Goal: Task Accomplishment & Management: Manage account settings

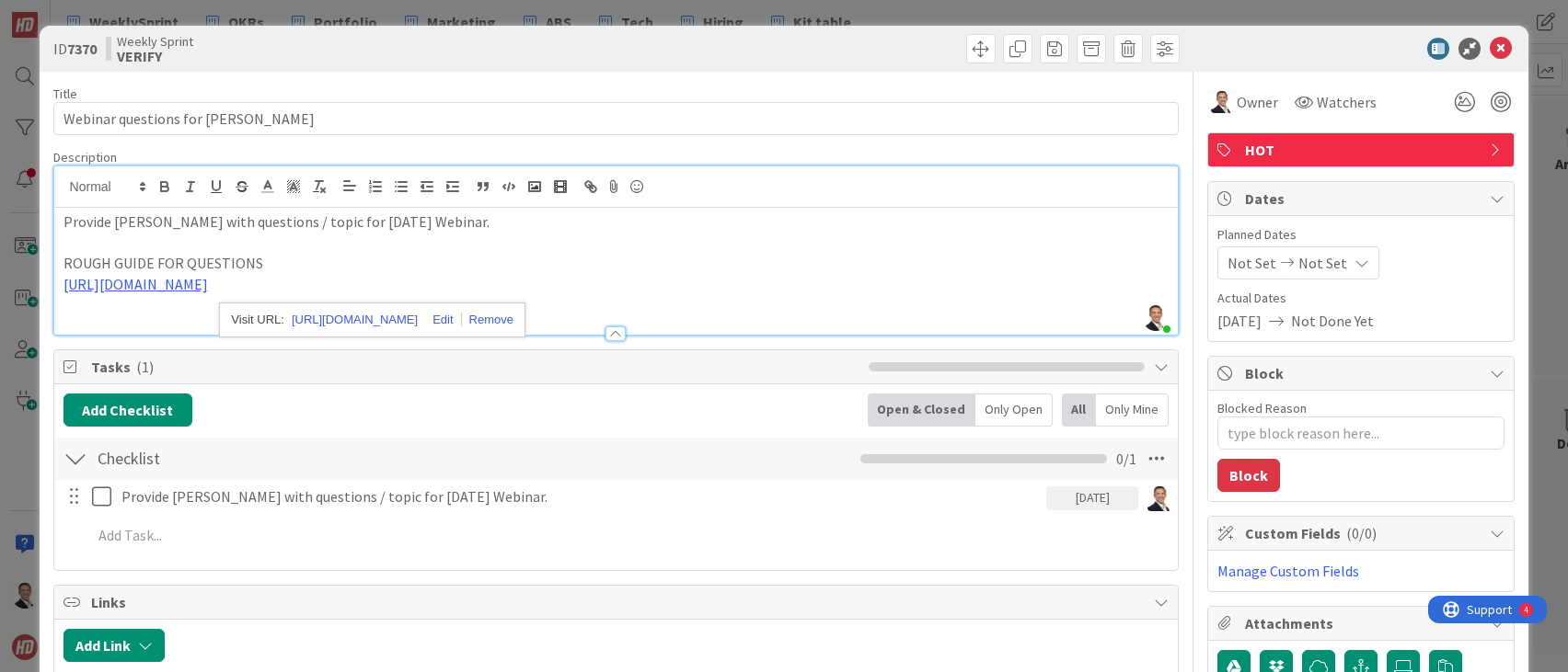
scroll to position [1, 0]
click at [1506, 48] on icon at bounding box center [1501, 47] width 22 height 22
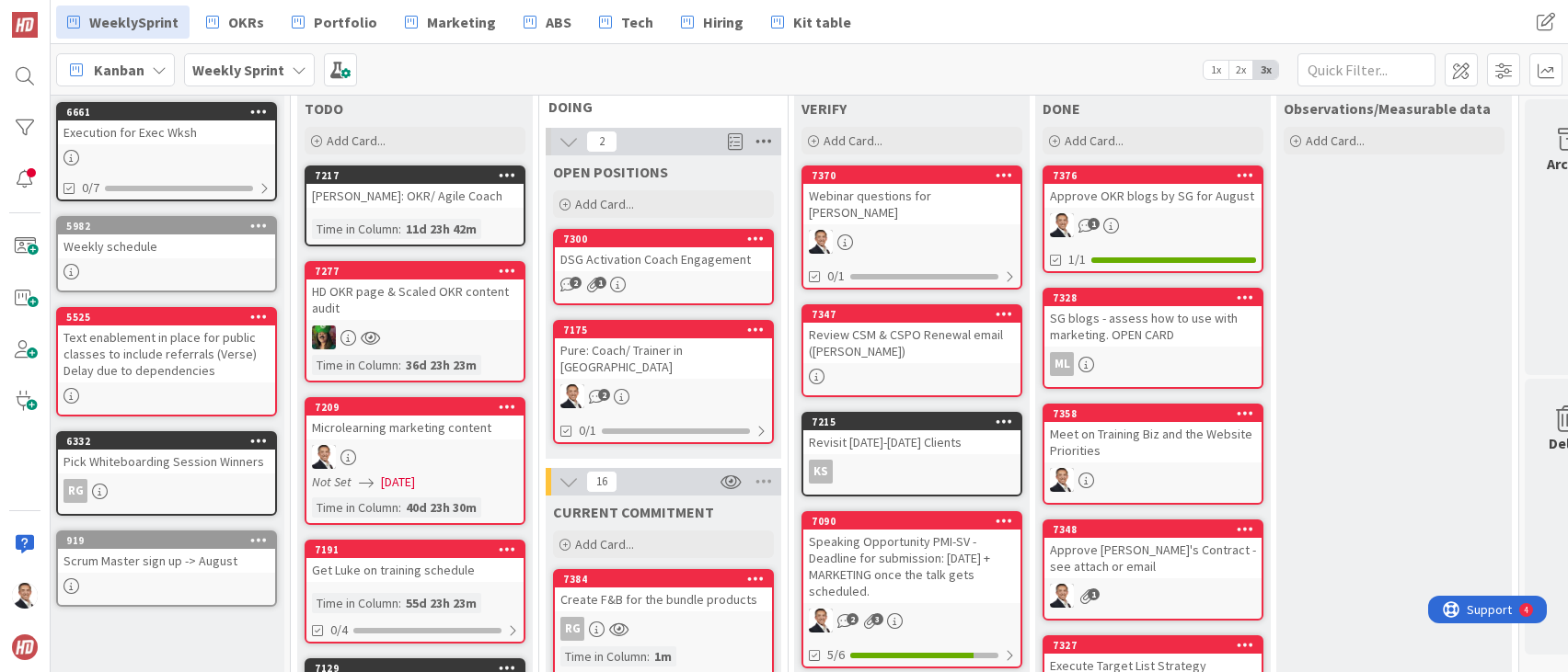
click at [762, 142] on icon at bounding box center [763, 141] width 24 height 28
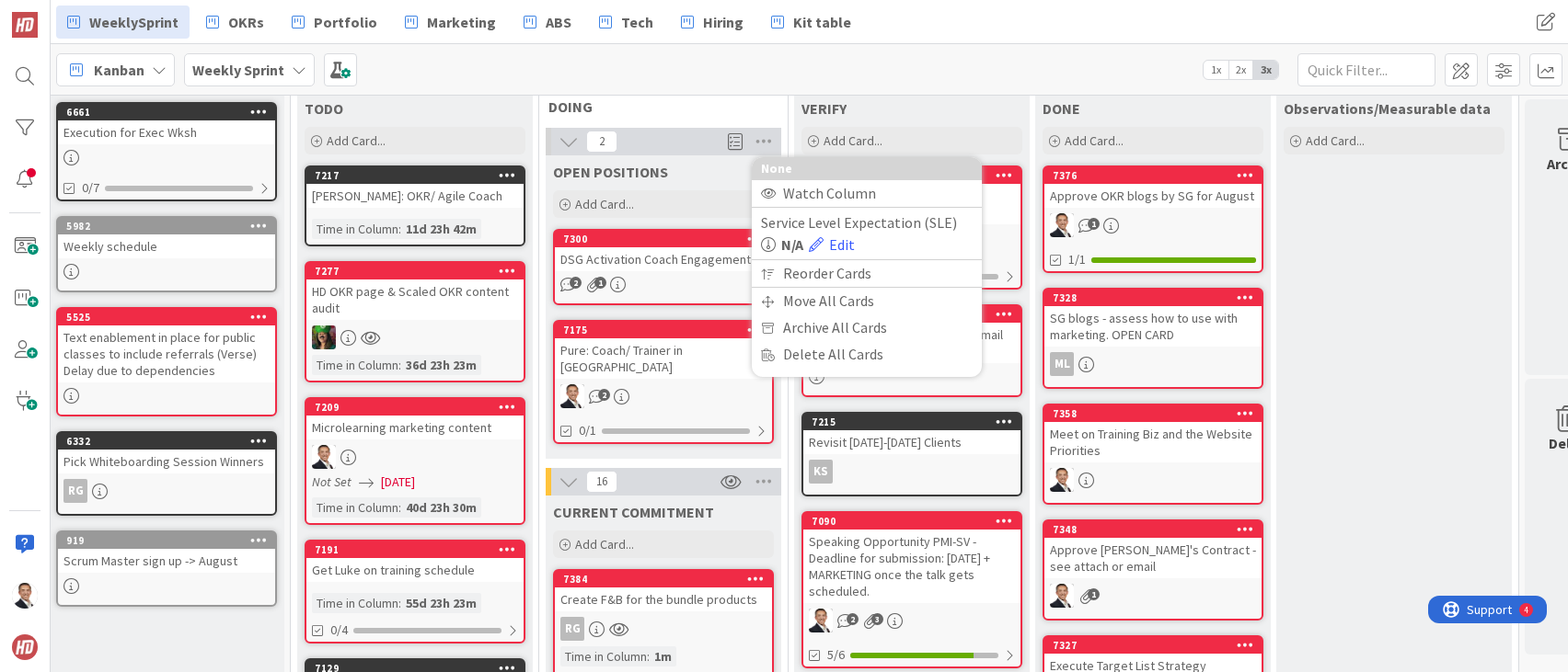
click at [651, 139] on div "2 None Watch Column Service Level Expectation (SLE) N/A Edit Reorder Cards Move…" at bounding box center [664, 141] width 236 height 28
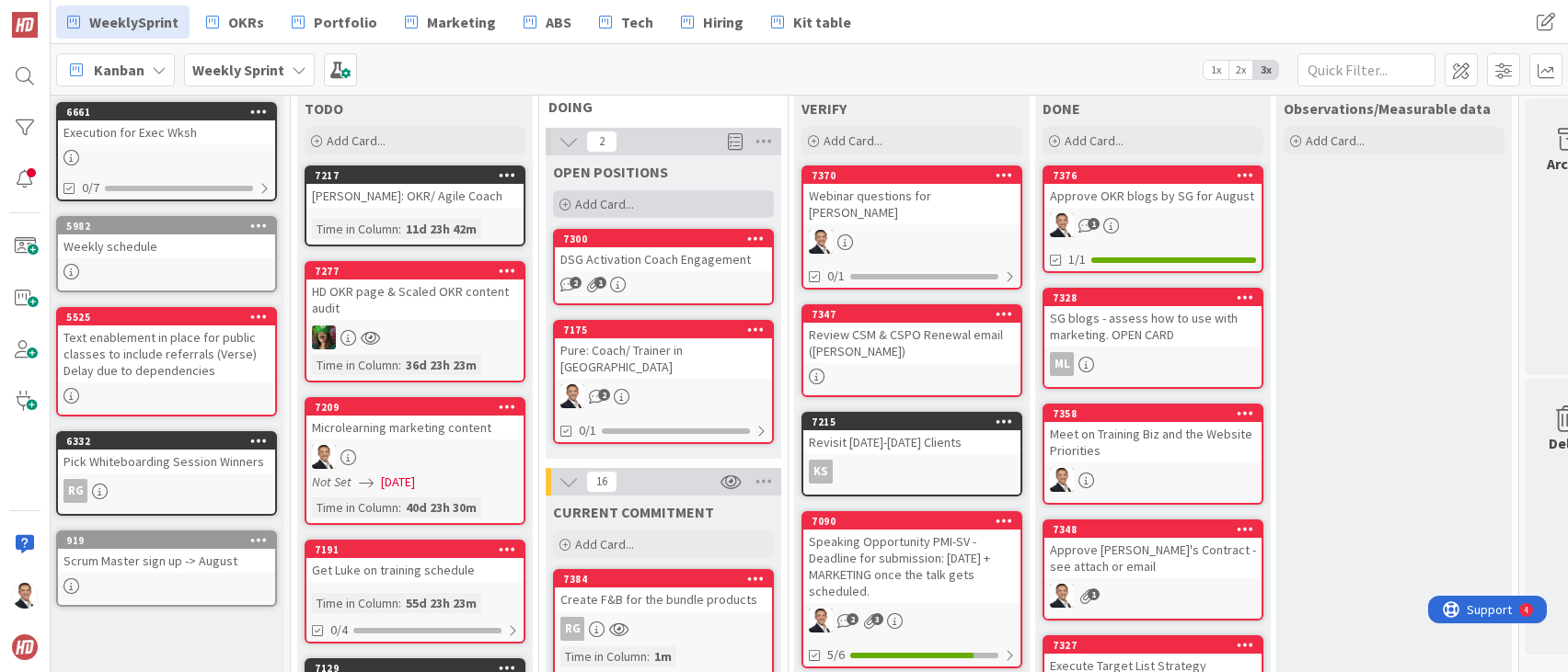
click at [585, 197] on span "Add Card..." at bounding box center [604, 203] width 59 height 16
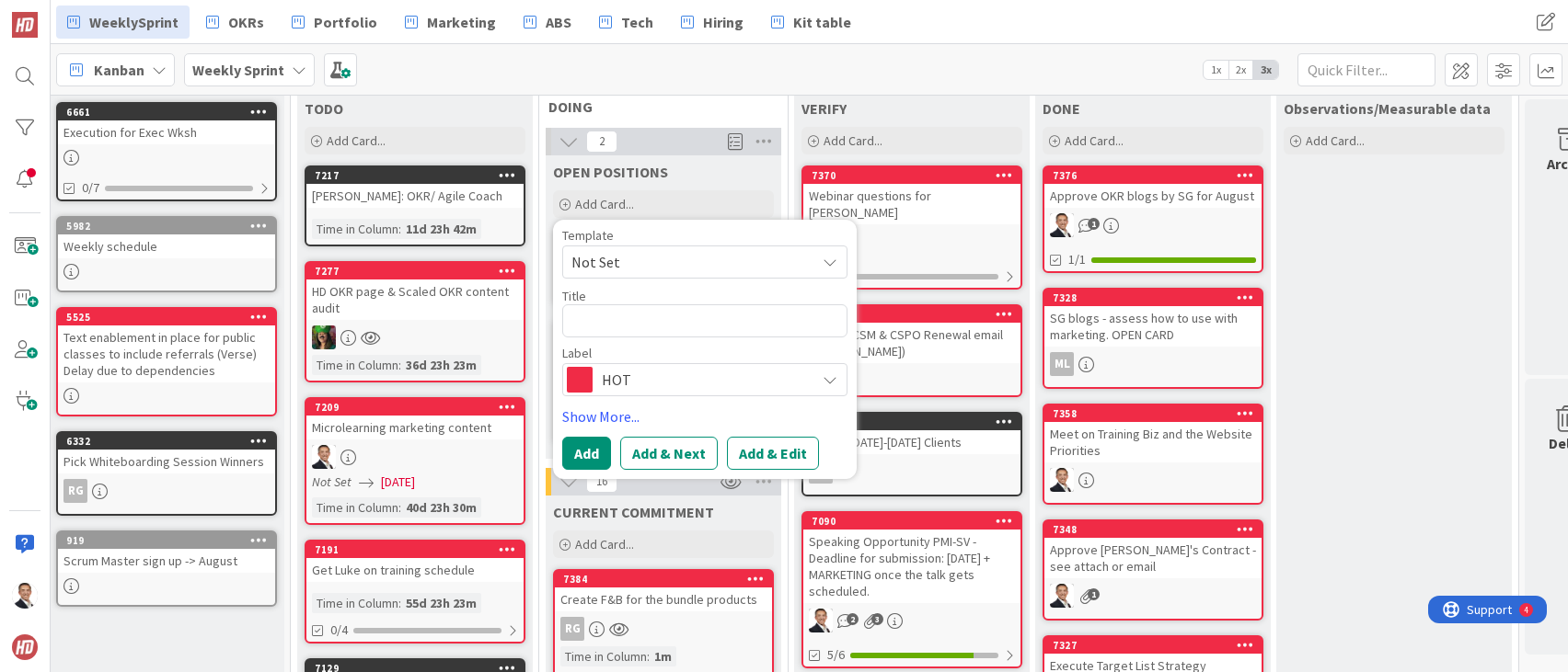
type textarea "x"
type textarea "A"
type textarea "x"
type textarea "AB"
type textarea "x"
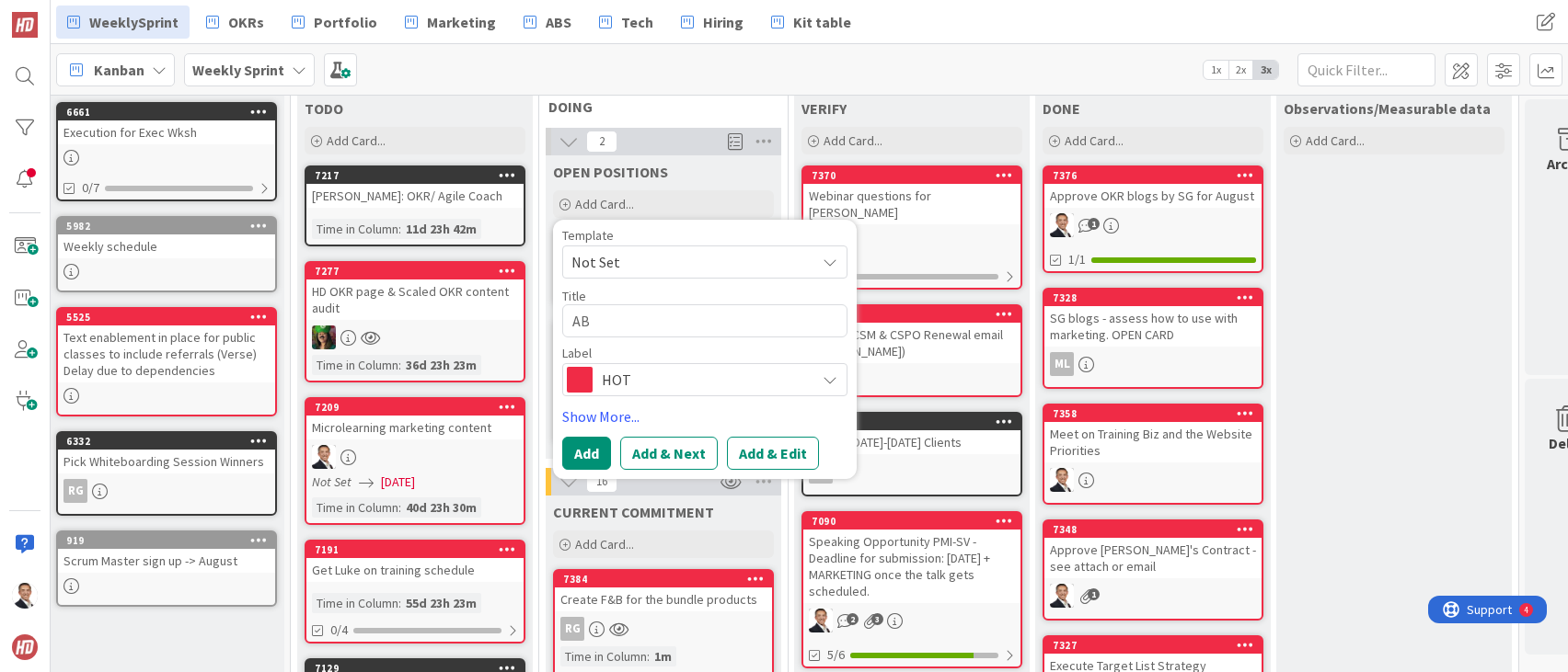
type textarea "ABS"
type textarea "x"
type textarea "ABS"
type textarea "x"
type textarea "ABS -"
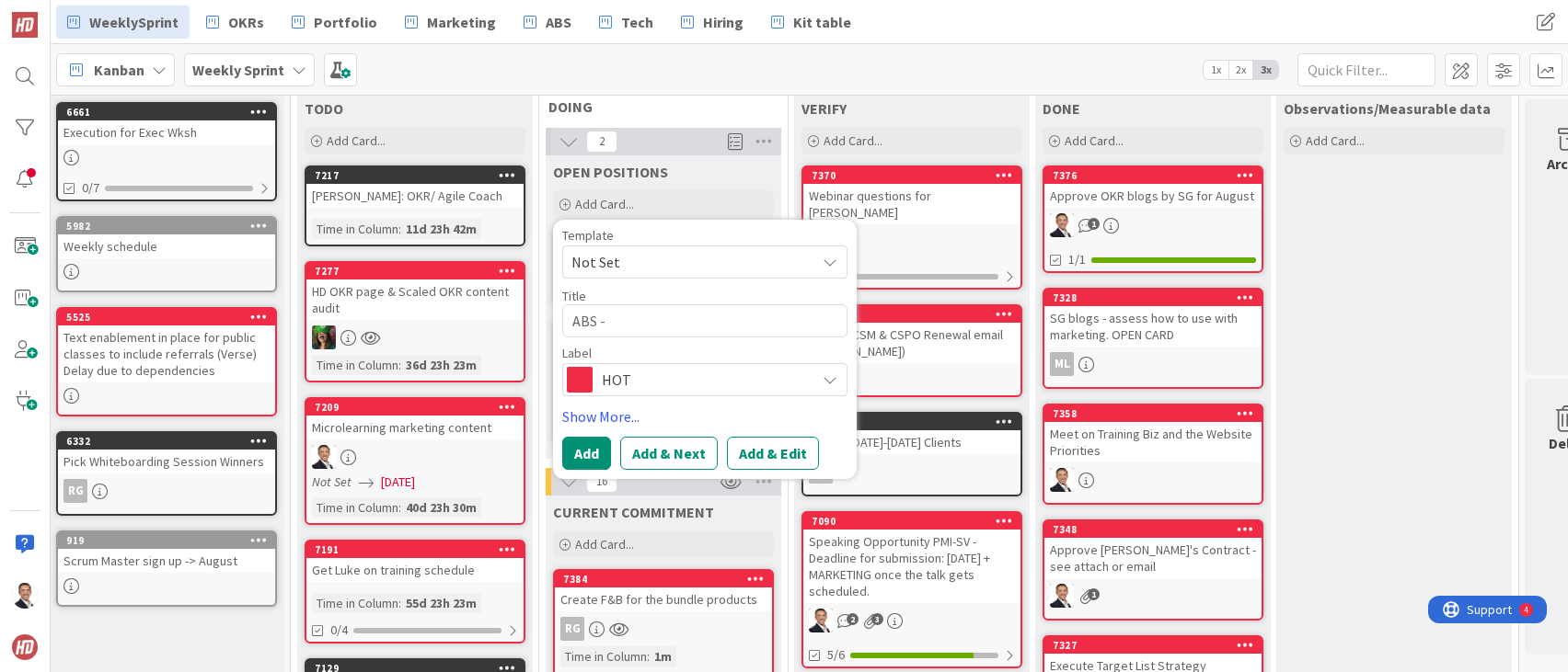
type textarea "x"
type textarea "ABS -"
type textarea "x"
type textarea "ABS - P"
type textarea "x"
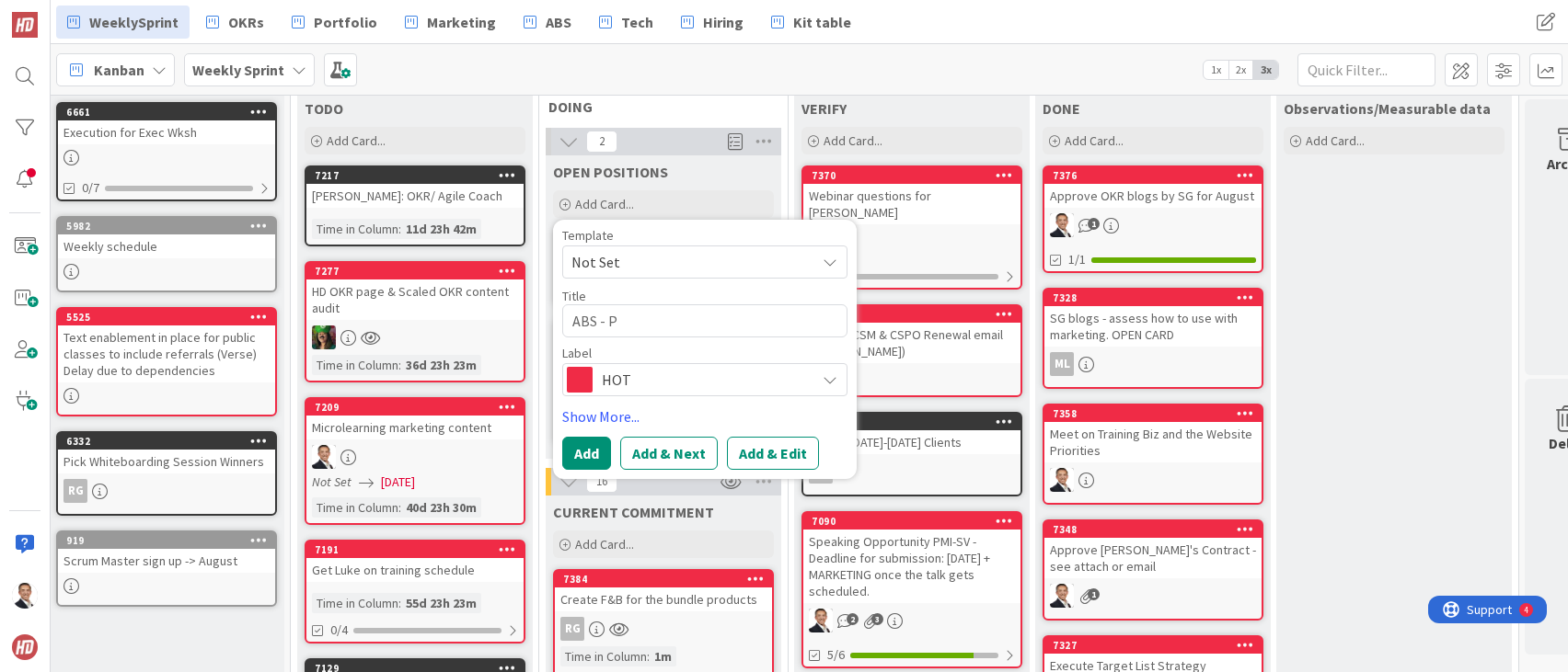
type textarea "ABS - Pr"
type textarea "x"
type textarea "ABS - Pro"
type textarea "x"
type textarea "ABS - Produ"
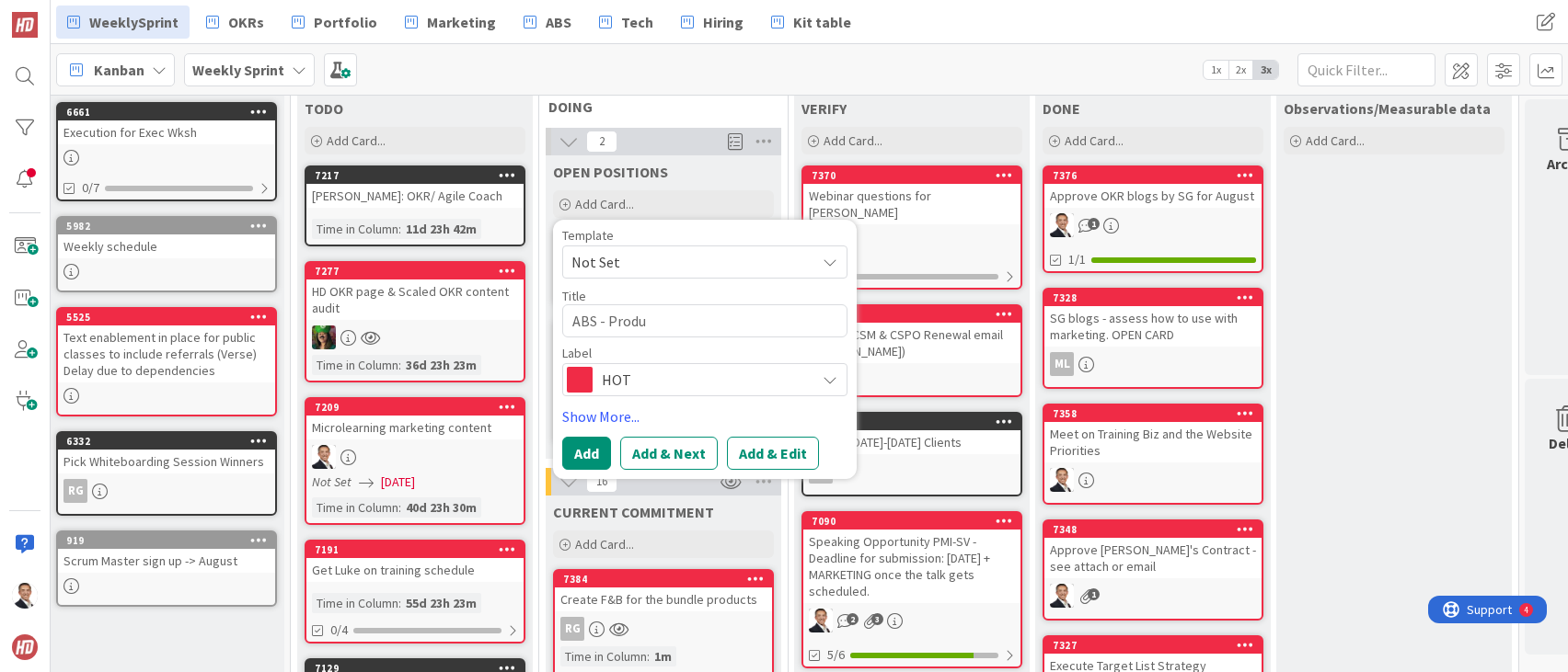
type textarea "x"
type textarea "ABS - Produc"
type textarea "x"
type textarea "ABS - Product"
type textarea "x"
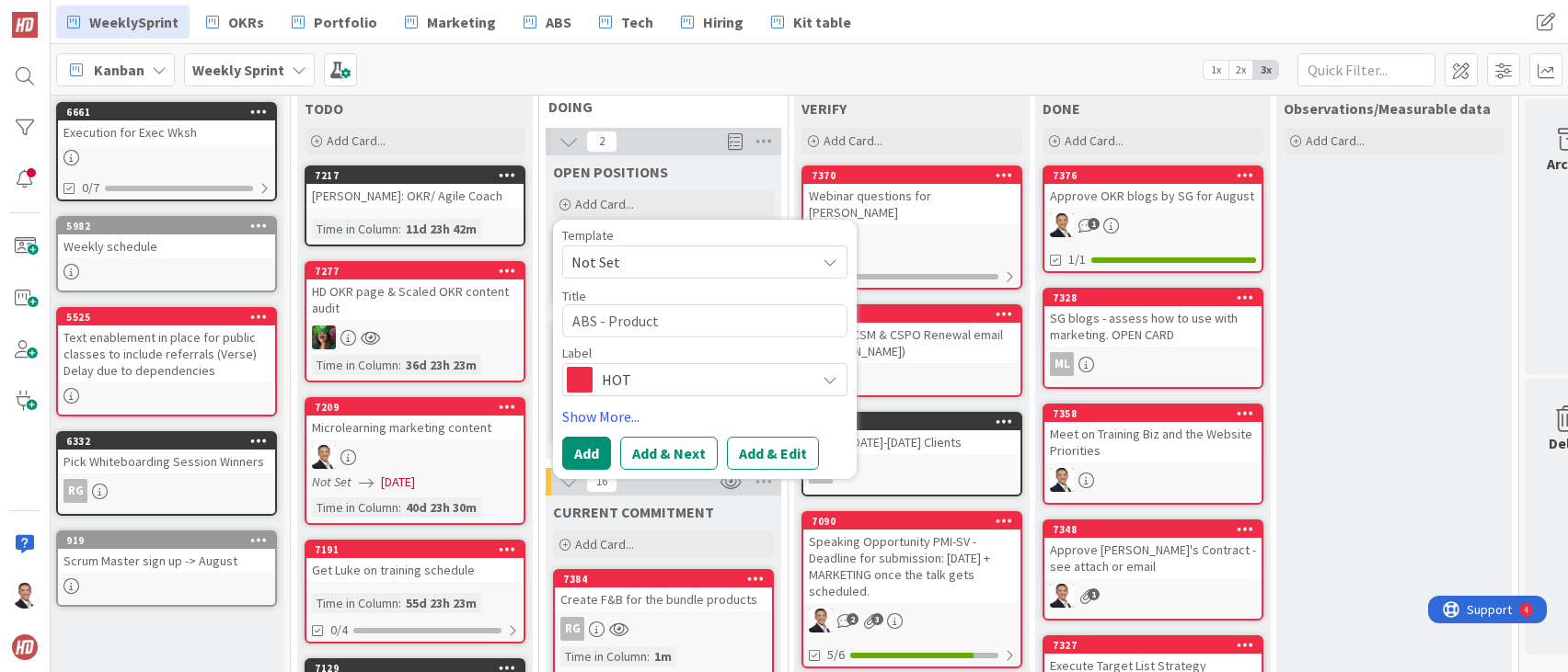
type textarea "ABS - Product"
type textarea "x"
type textarea "ABS - Product M"
type textarea "x"
type textarea "ABS - Product Ma"
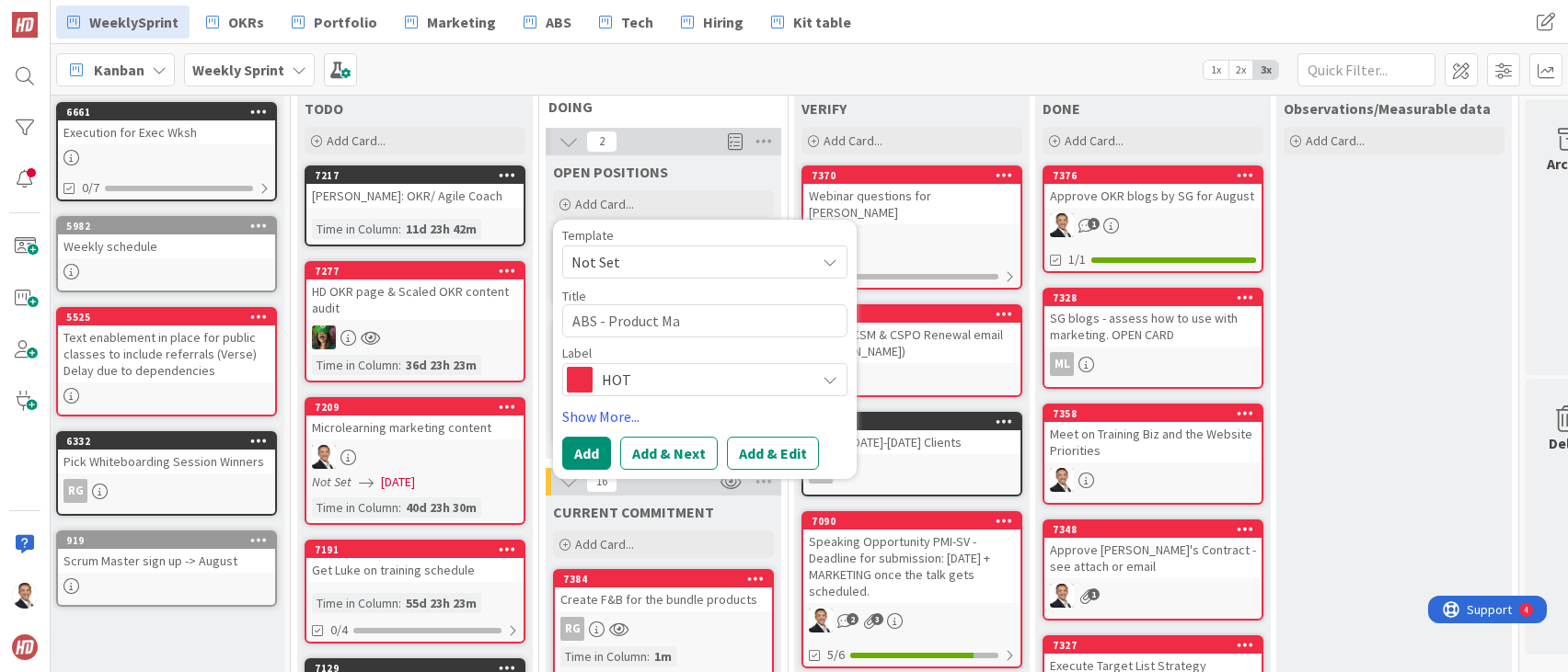
type textarea "x"
type textarea "ABS - Product Man"
type textarea "x"
type textarea "ABS - Product Mana"
type textarea "x"
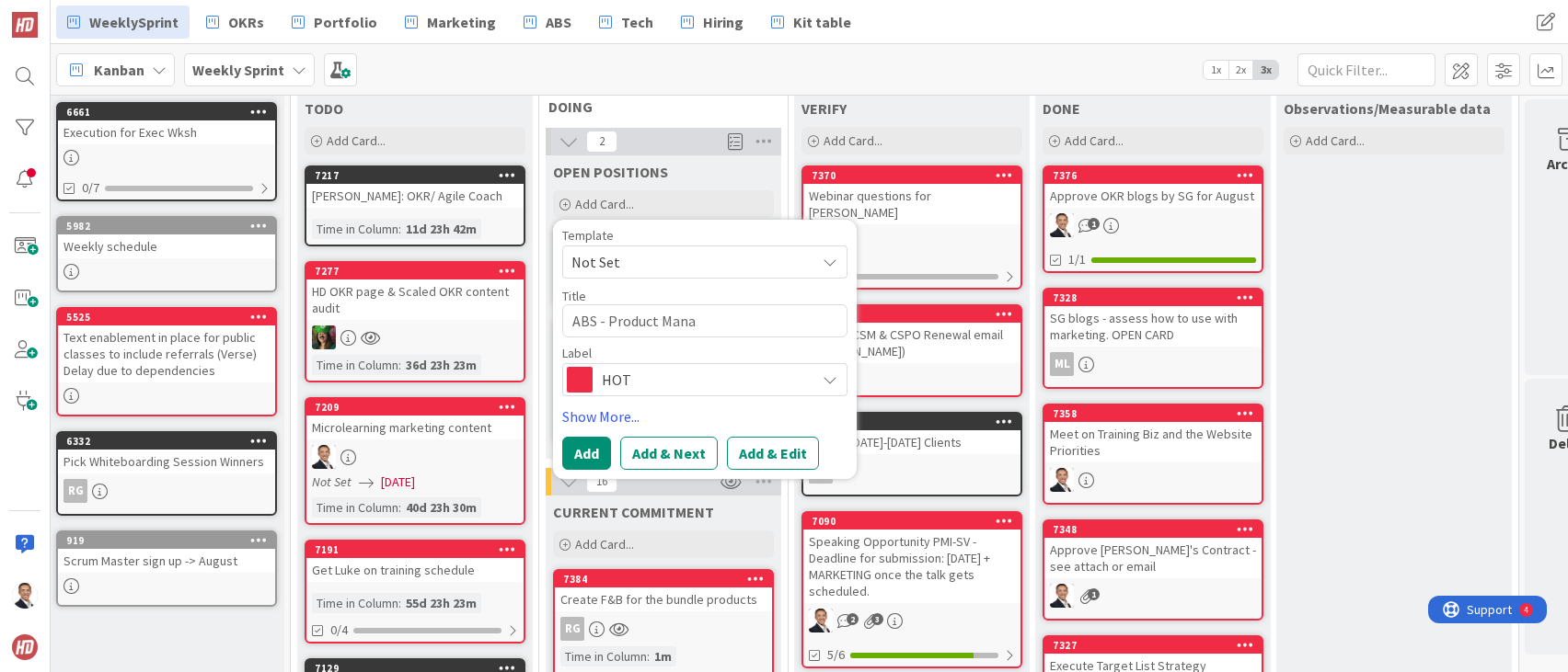
type textarea "ABS - Product Manag"
type textarea "x"
type textarea "ABS - Product Manage"
type textarea "x"
type textarea "ABS - Product Manager"
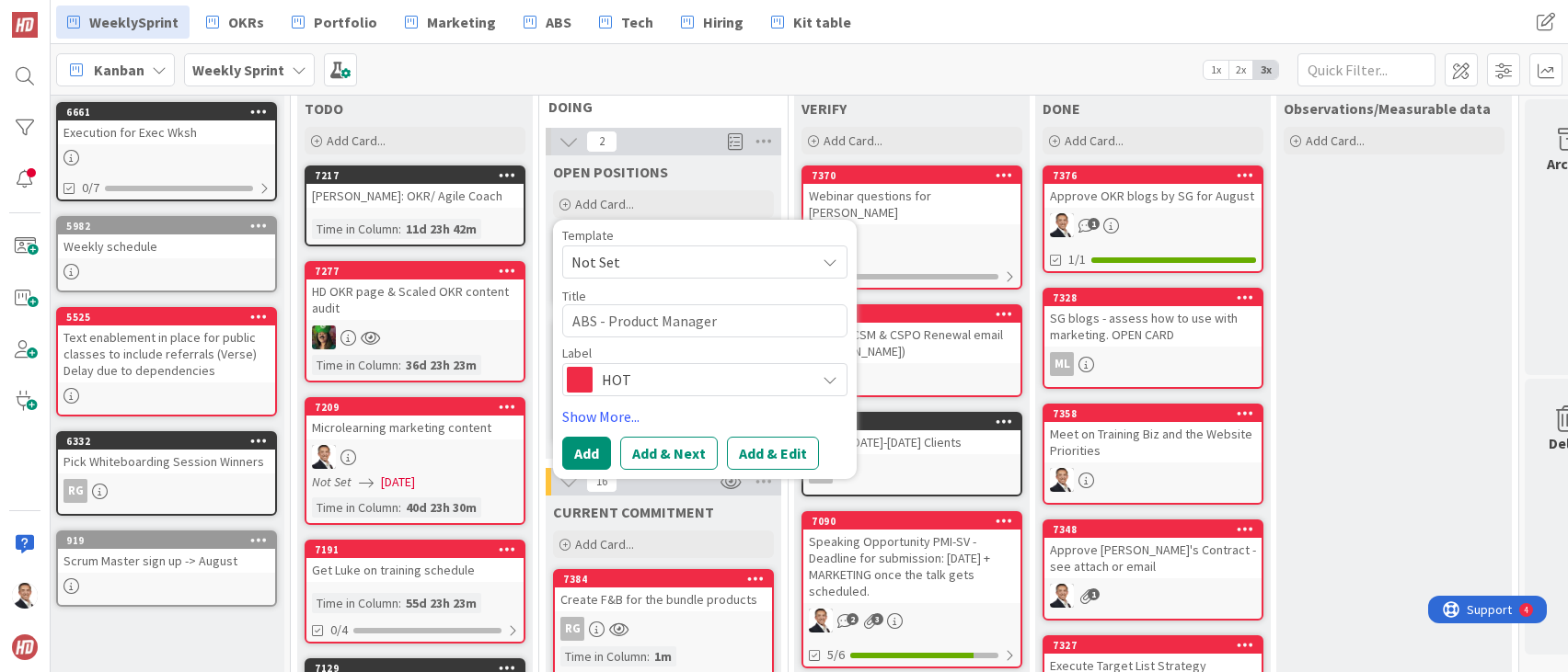
type textarea "x"
type textarea "ABS - Product Manager"
type textarea "x"
type textarea "ABS - Product Manager [PERSON_NAME]"
type textarea "x"
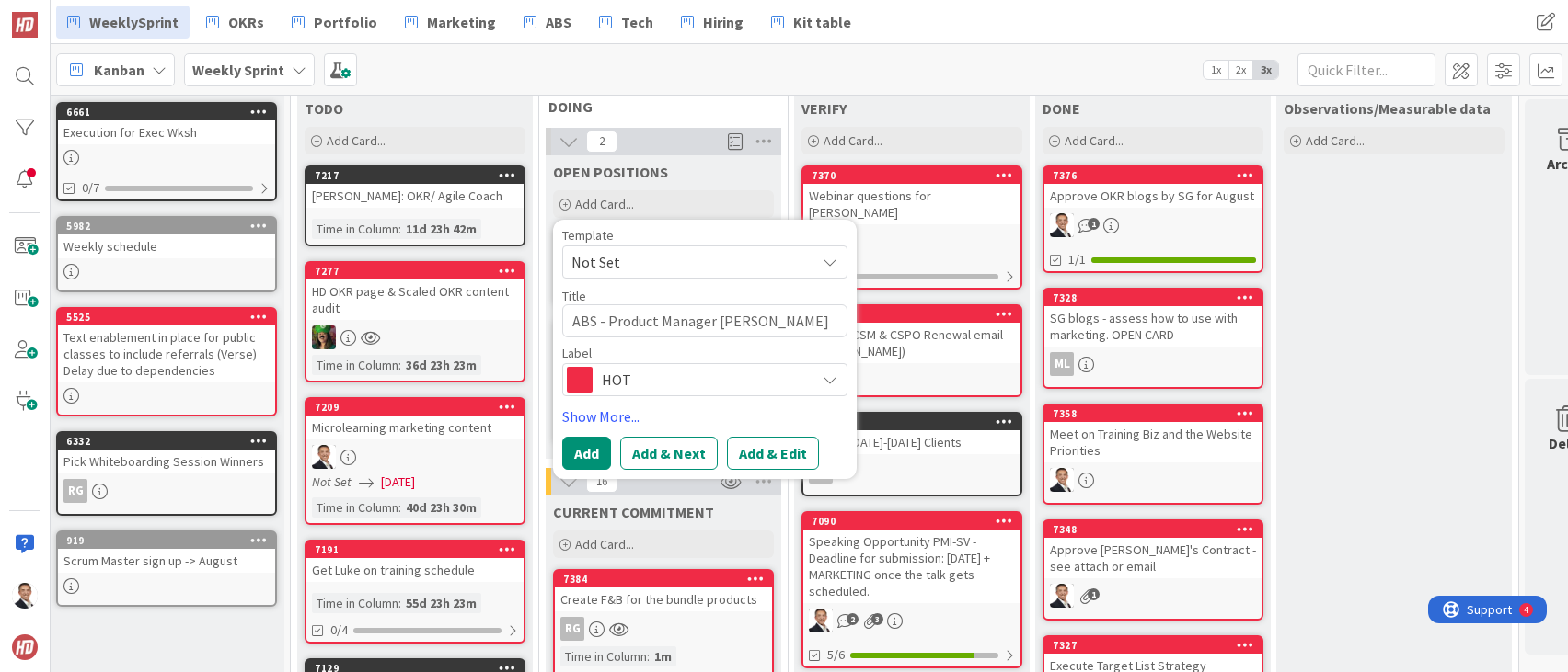
type textarea "ABS - Product Manager [PERSON_NAME]"
type textarea "x"
type textarea "ABS - Product Manager Shipo"
type textarea "x"
type textarea "ABS - Product Manager Ship"
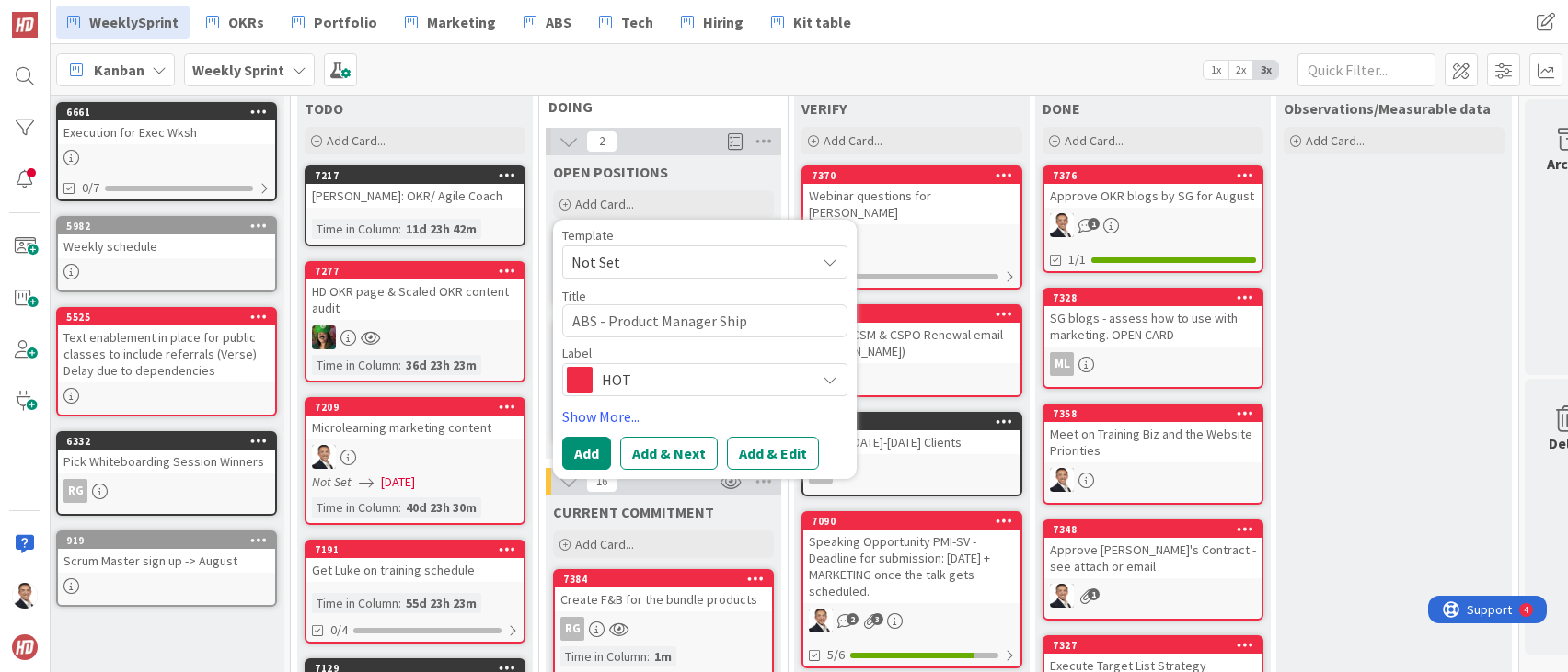
type textarea "x"
type textarea "ABS - Product Manager Ship O"
type textarea "x"
type textarea "ABS - Product Manager Ship OP"
type textarea "x"
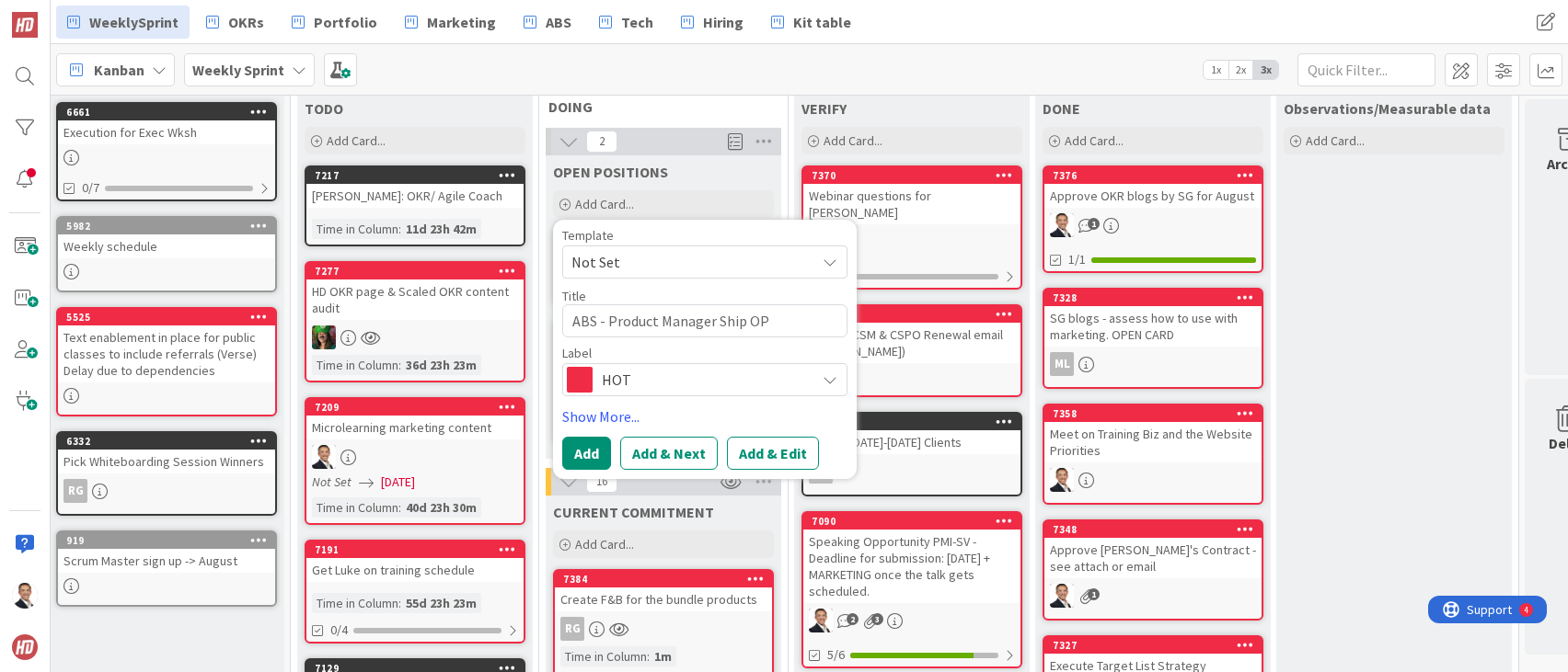
type textarea "ABS - Product Manager Ship O"
type textarea "x"
type textarea "ABS - Product Manager Ship Op"
type textarea "x"
type textarea "ABS - Product Manager Ship Ope"
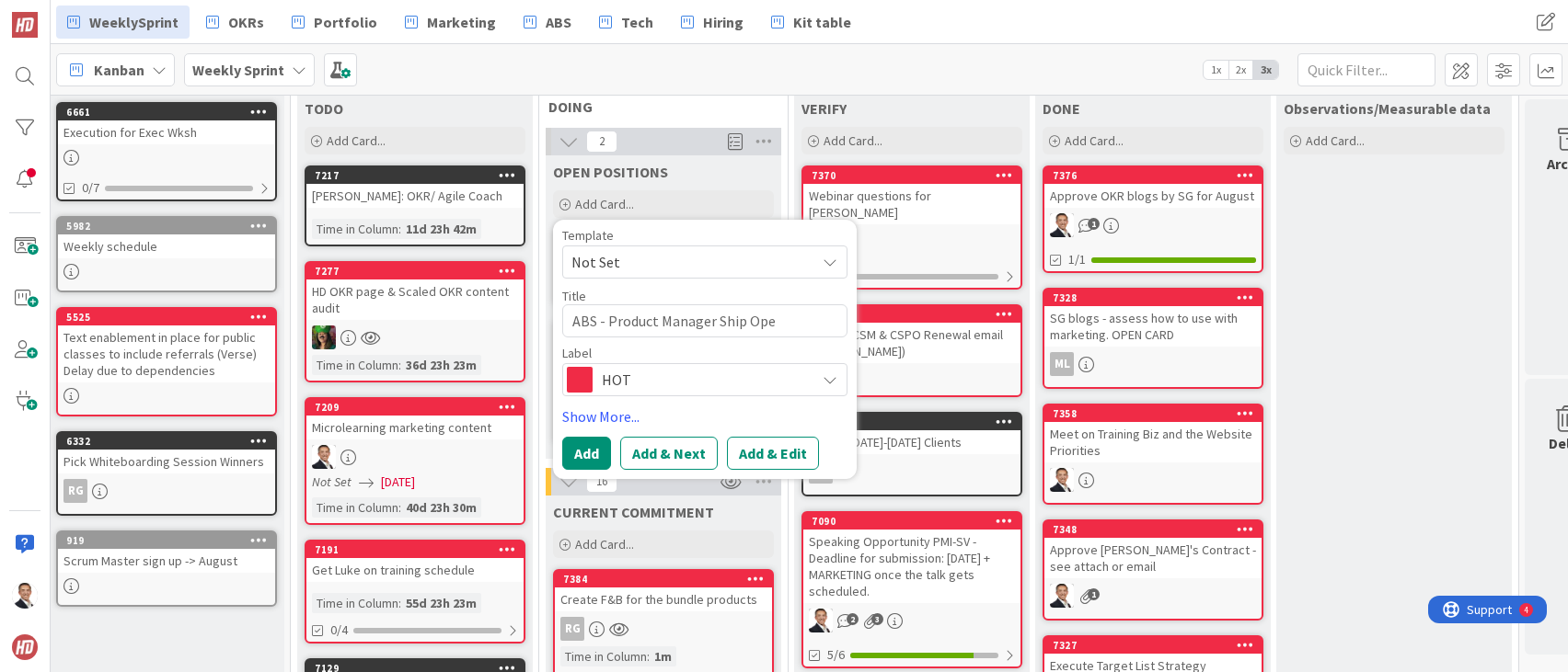
type textarea "x"
type textarea "ABS - Product Manager Ship Oper"
type textarea "x"
type textarea "ABS - Product Manager Ship Opera"
type textarea "x"
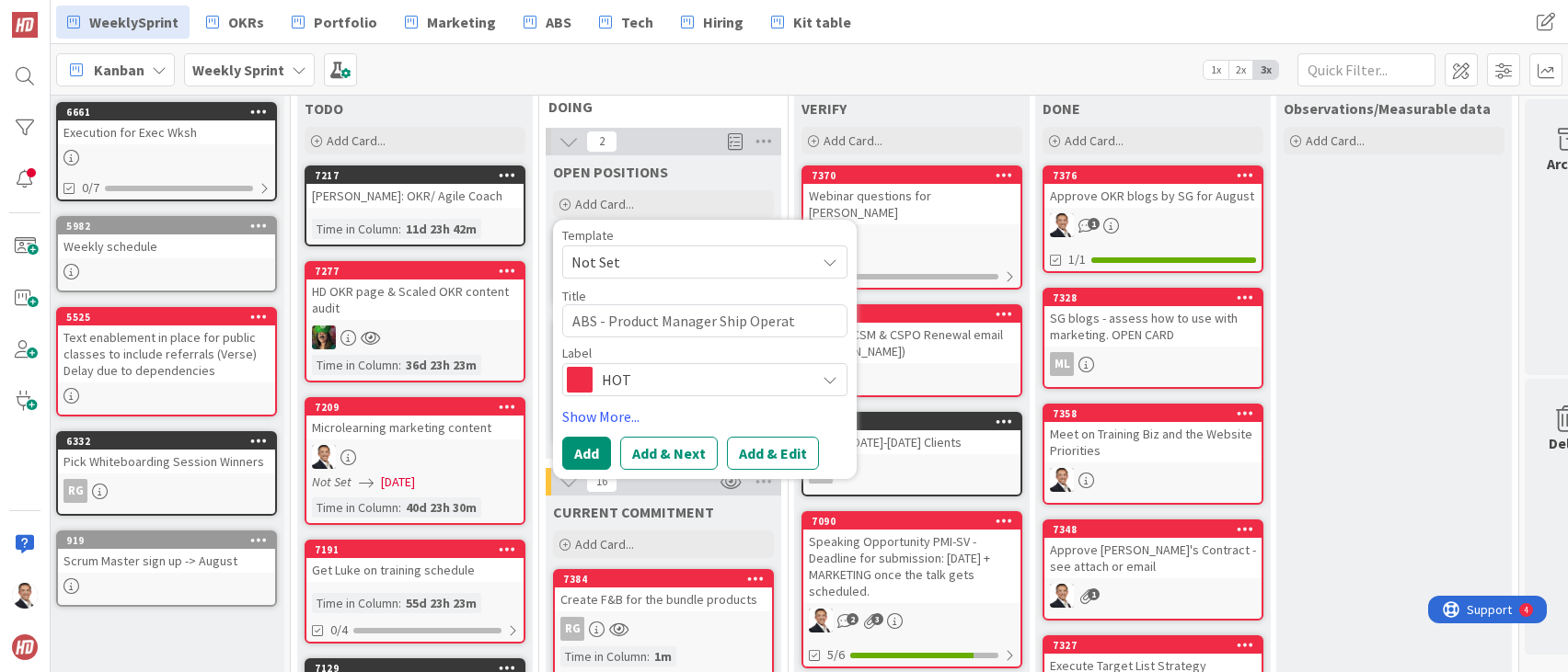
type textarea "ABS - Product Manager Ship Operati"
type textarea "x"
type textarea "ABS - Product Manager Ship Operatio"
type textarea "x"
type textarea "ABS - Product Manager Ship Operation"
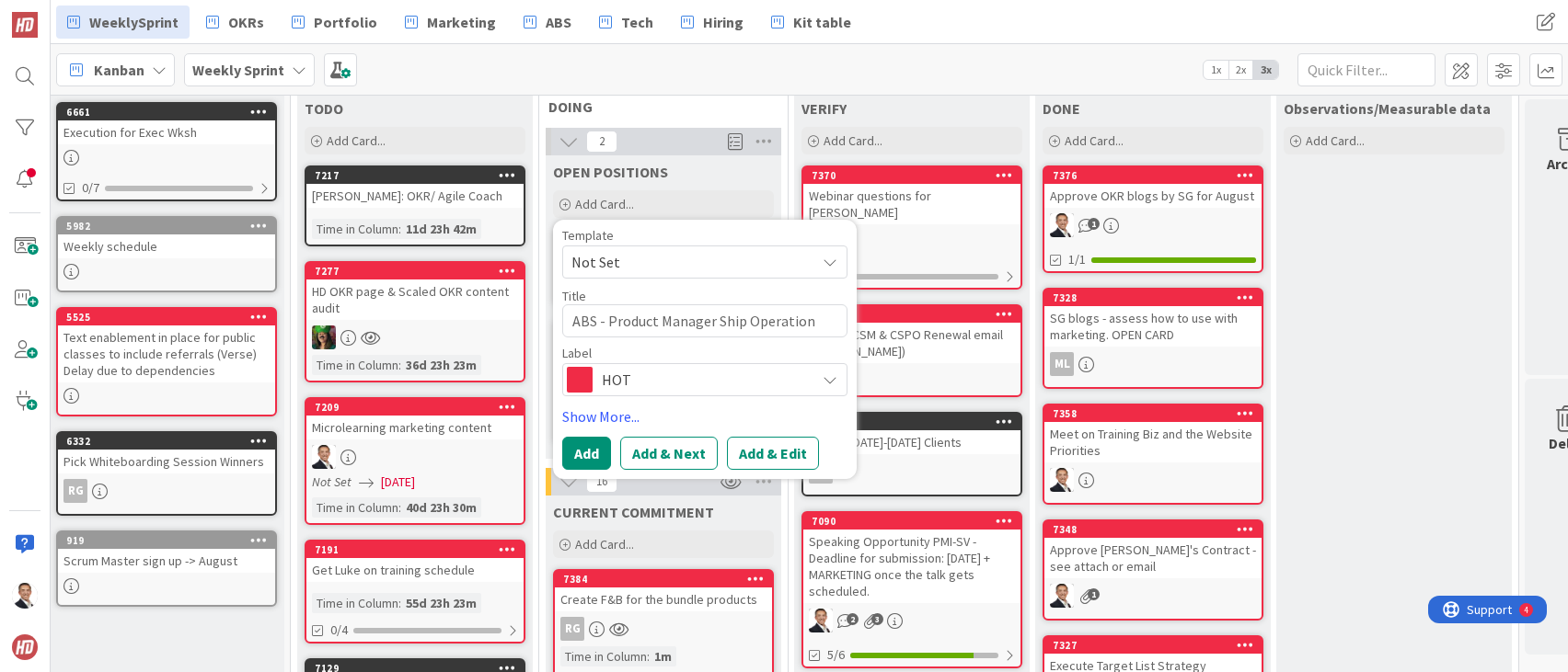
type textarea "x"
type textarea "ABS - Product Manager Ship Operations"
click at [584, 449] on button "Add" at bounding box center [586, 453] width 49 height 34
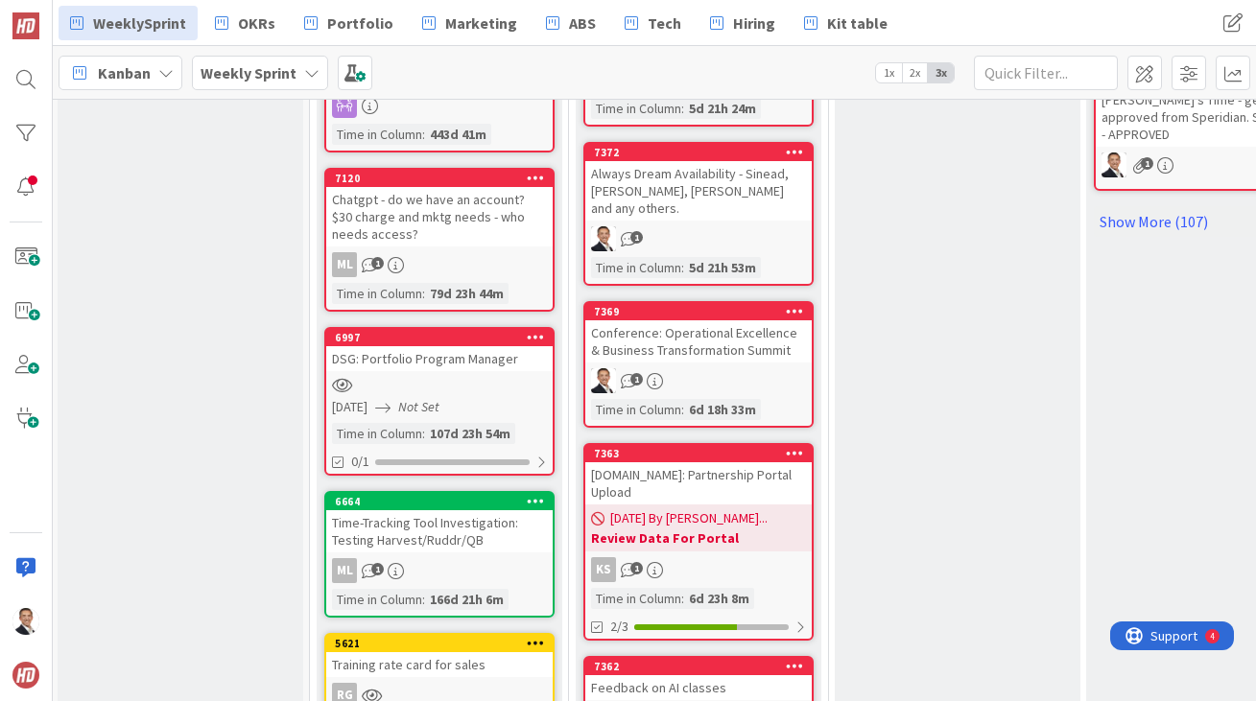
scroll to position [1338, 2]
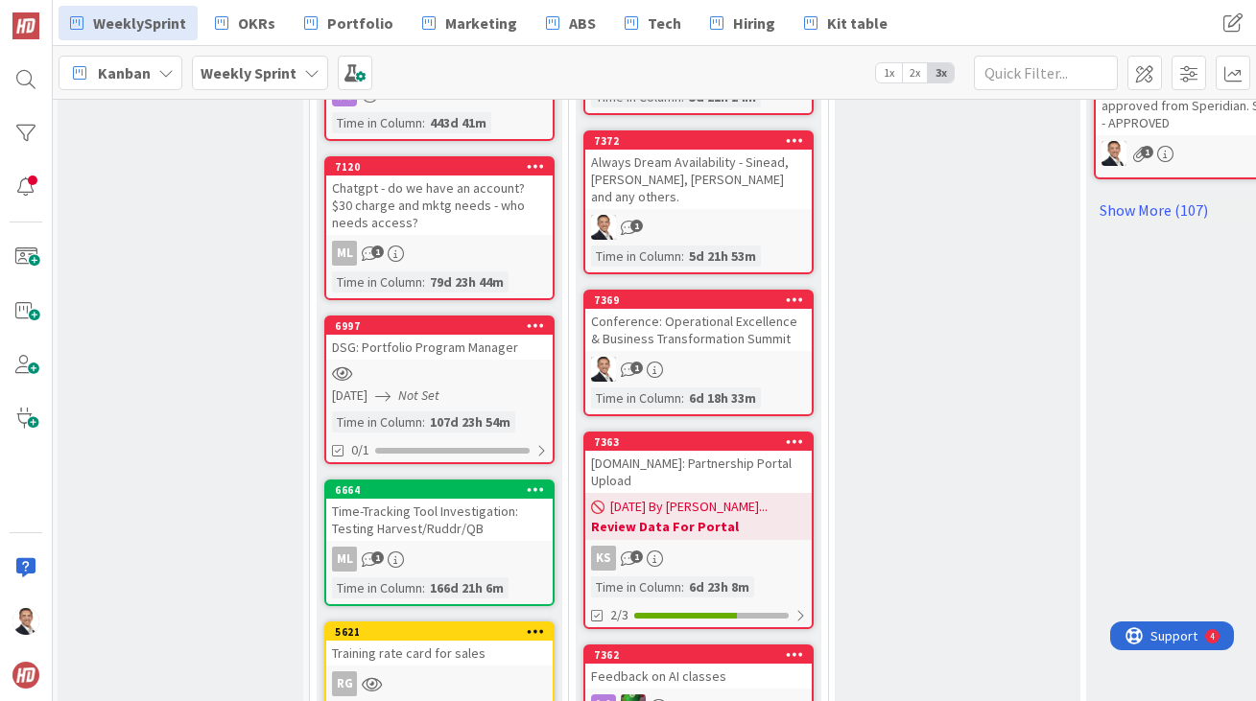
click at [759, 309] on div "Conference: Operational Excellence & Business Transformation Summit" at bounding box center [698, 330] width 226 height 42
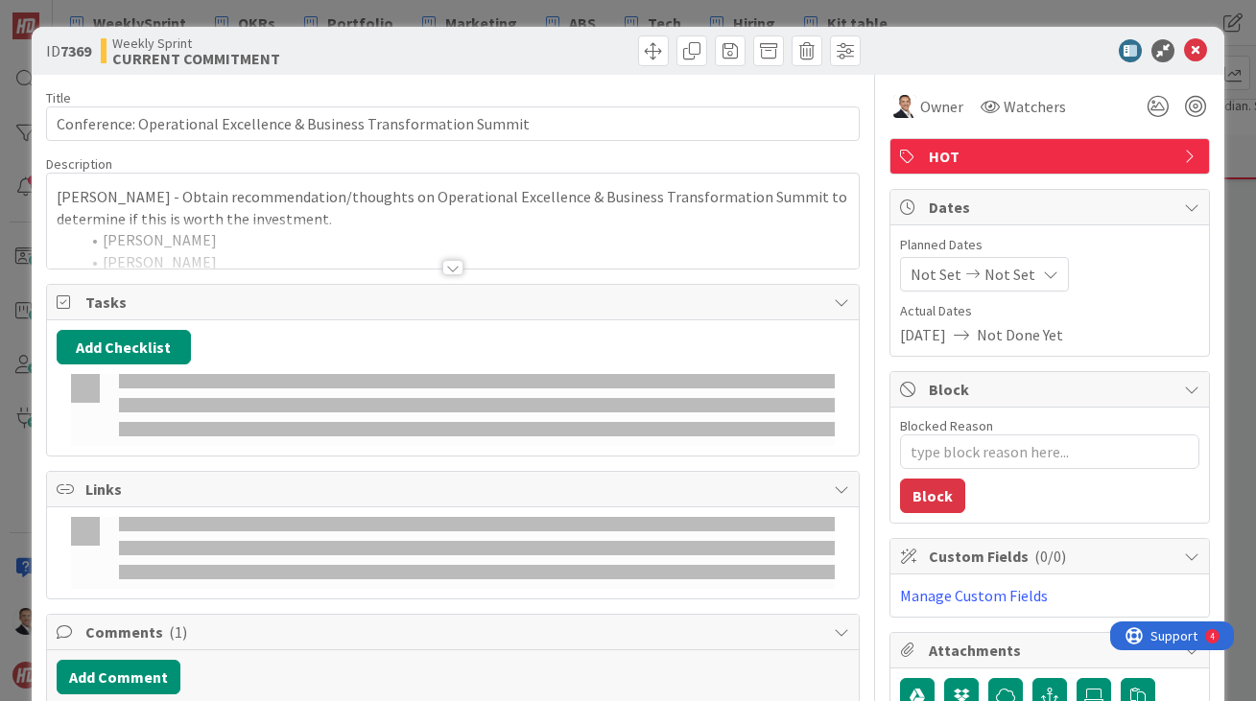
type textarea "x"
type input "Conference: Operational Excellence & Business Transformation Summit"
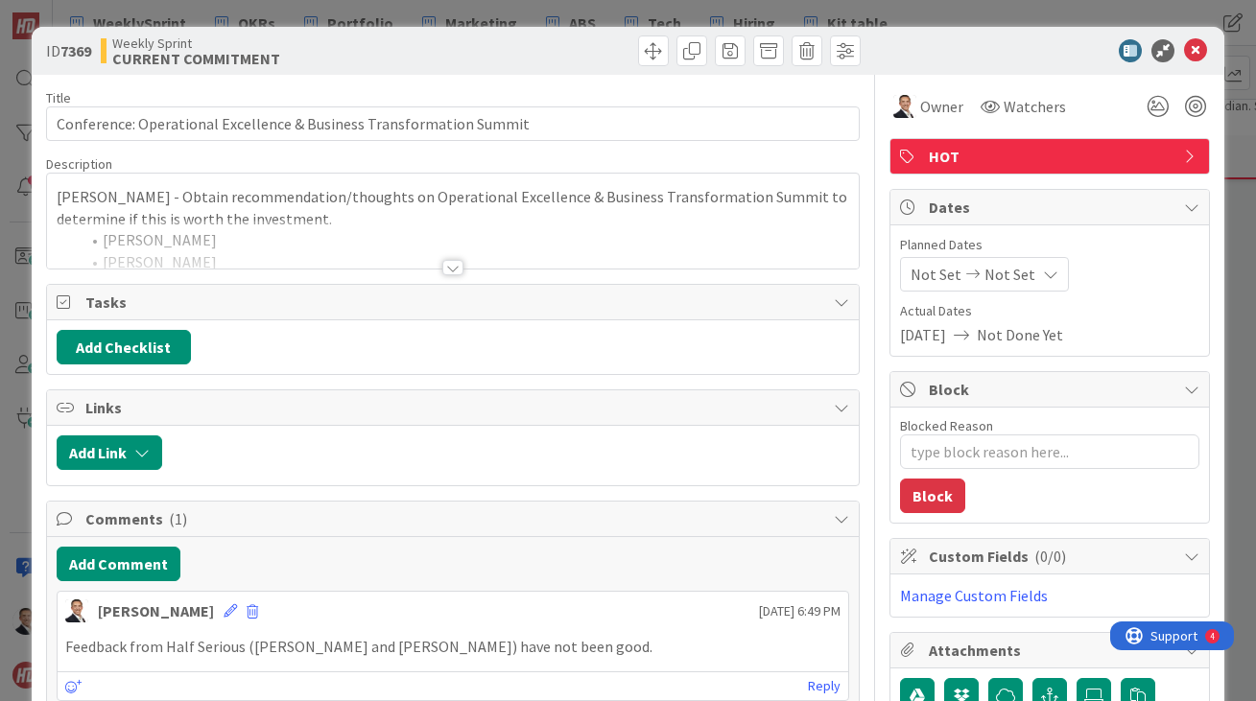
type textarea "x"
type input "Conference: Operational Excellence & Business Transformation Summit"
click at [450, 270] on div at bounding box center [452, 267] width 21 height 15
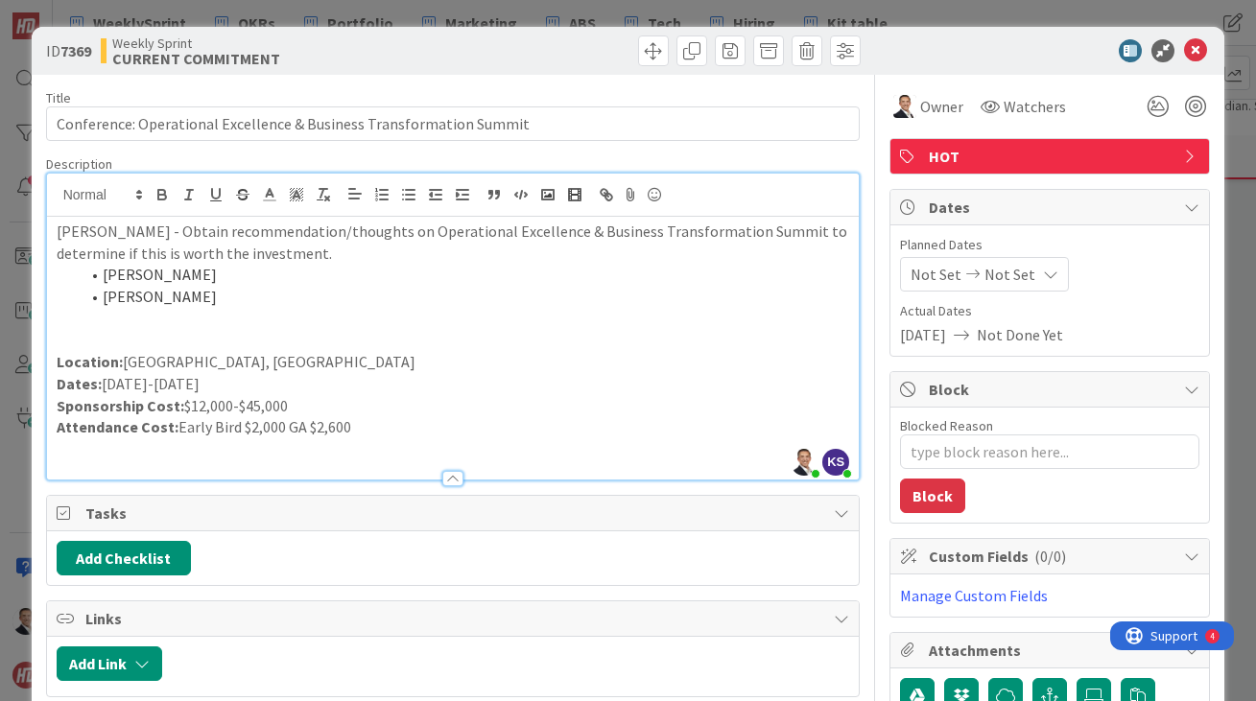
type textarea "x"
type input "Conference: Operational Excellence & Business Transformation Summit"
click at [1198, 47] on icon at bounding box center [1195, 50] width 23 height 23
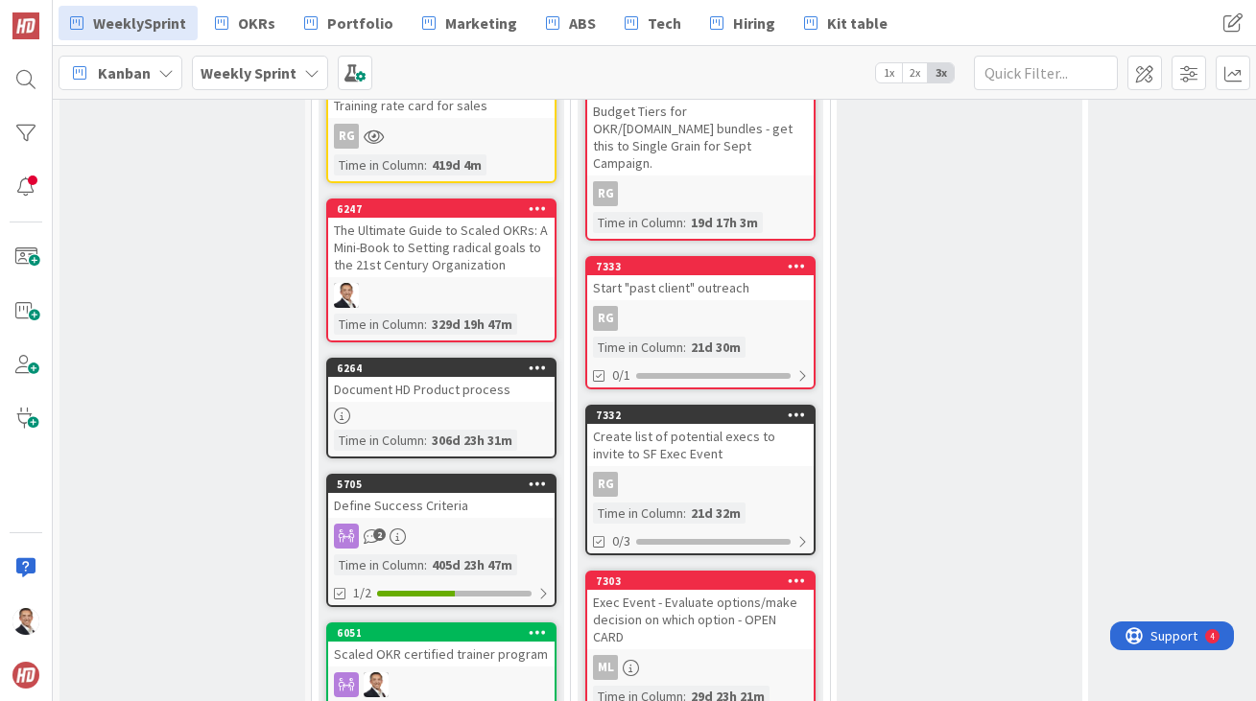
scroll to position [2023, 0]
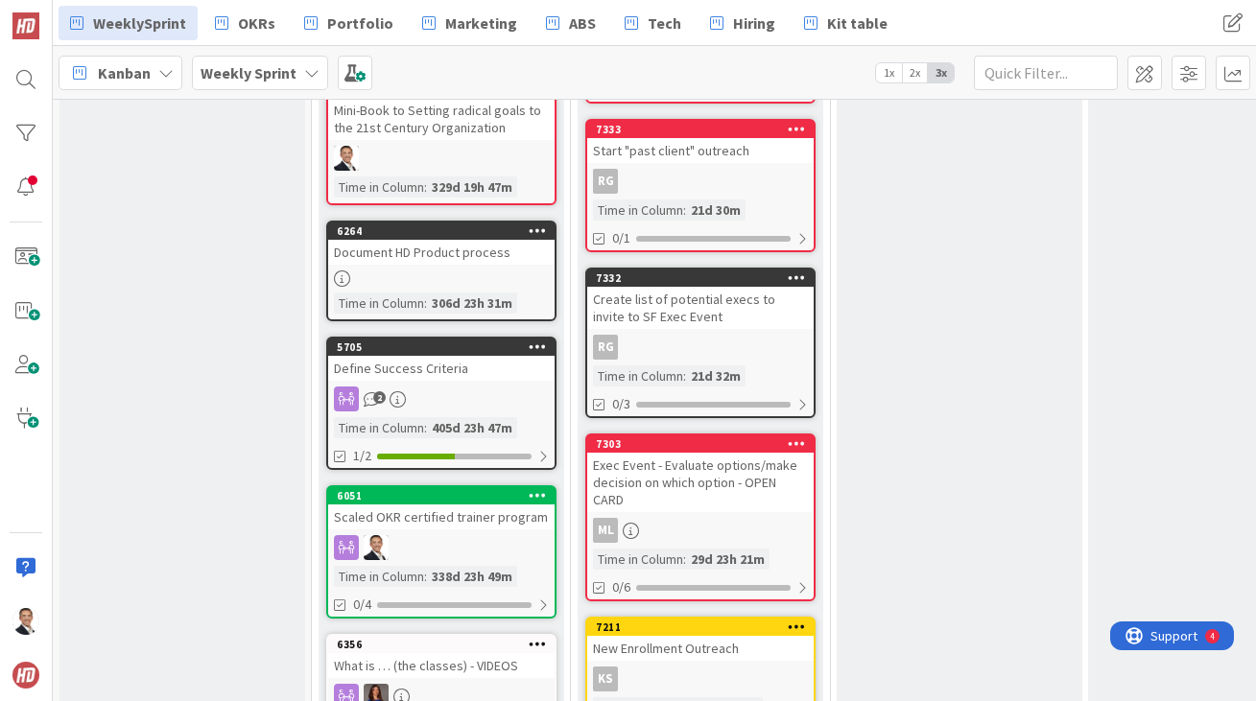
click at [717, 335] on div "RG" at bounding box center [700, 347] width 226 height 25
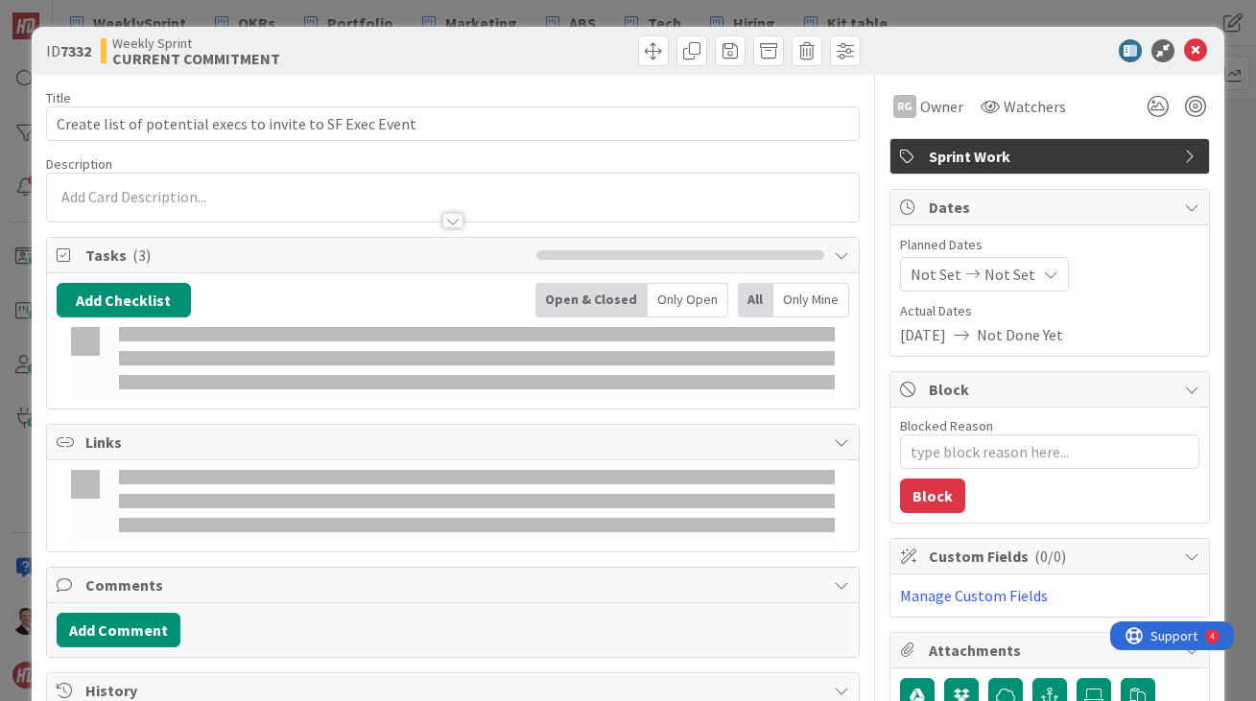
type textarea "x"
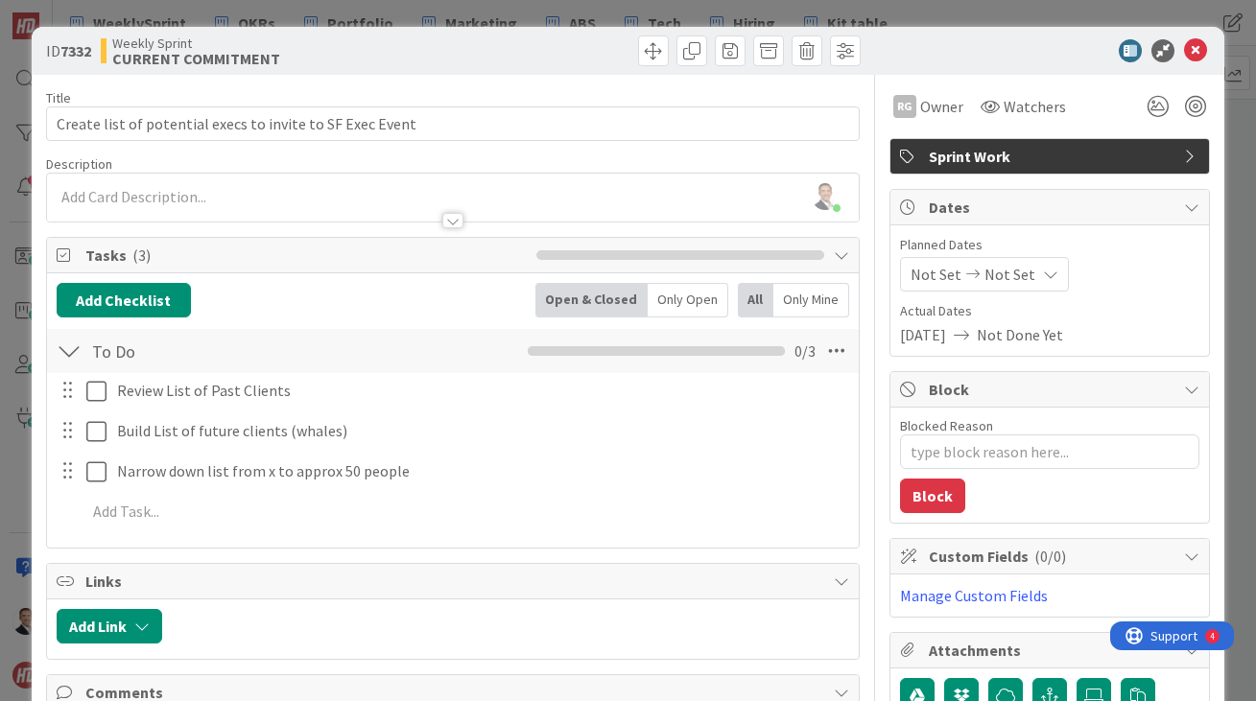
click at [451, 222] on div at bounding box center [452, 220] width 21 height 15
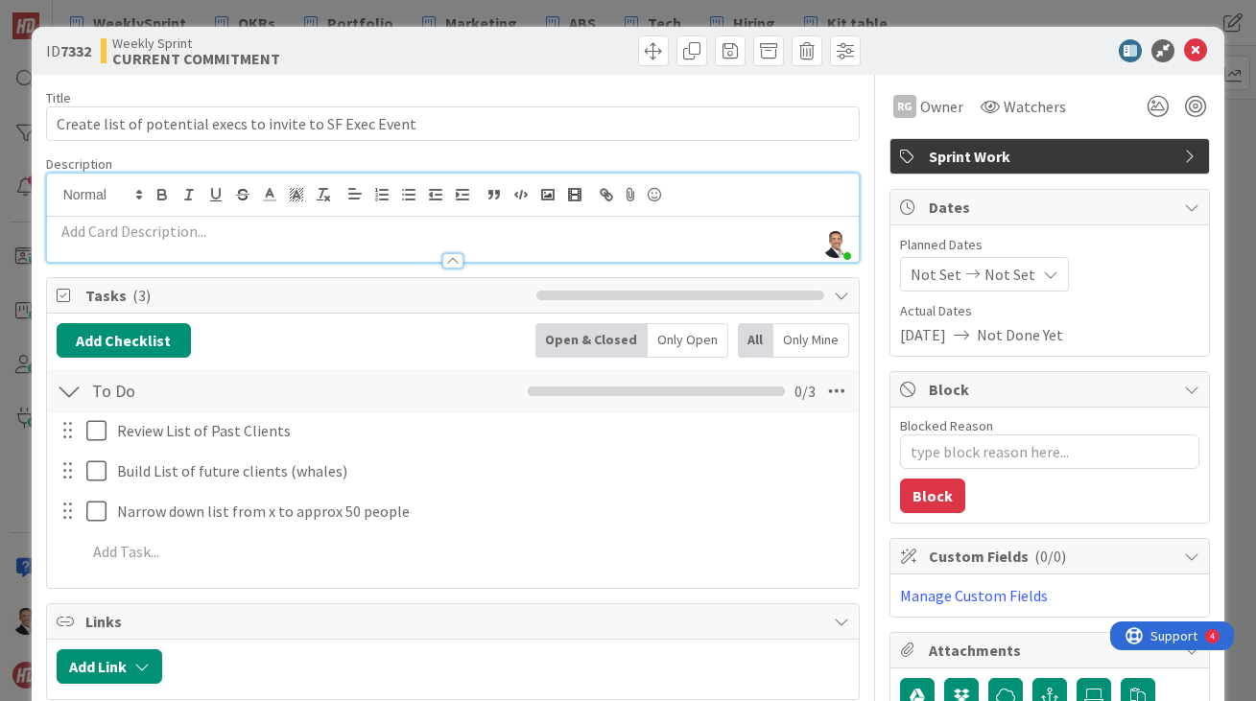
click at [201, 235] on p at bounding box center [454, 232] width 794 height 22
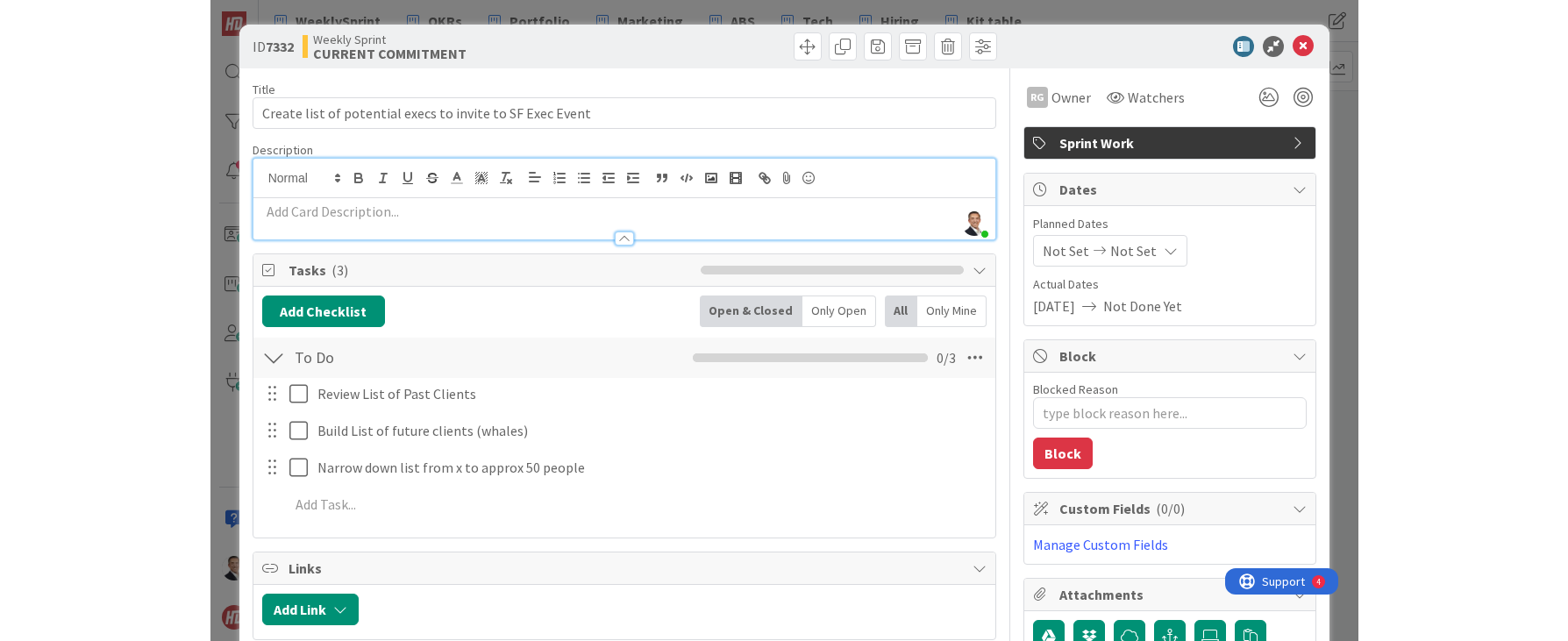
scroll to position [1, 0]
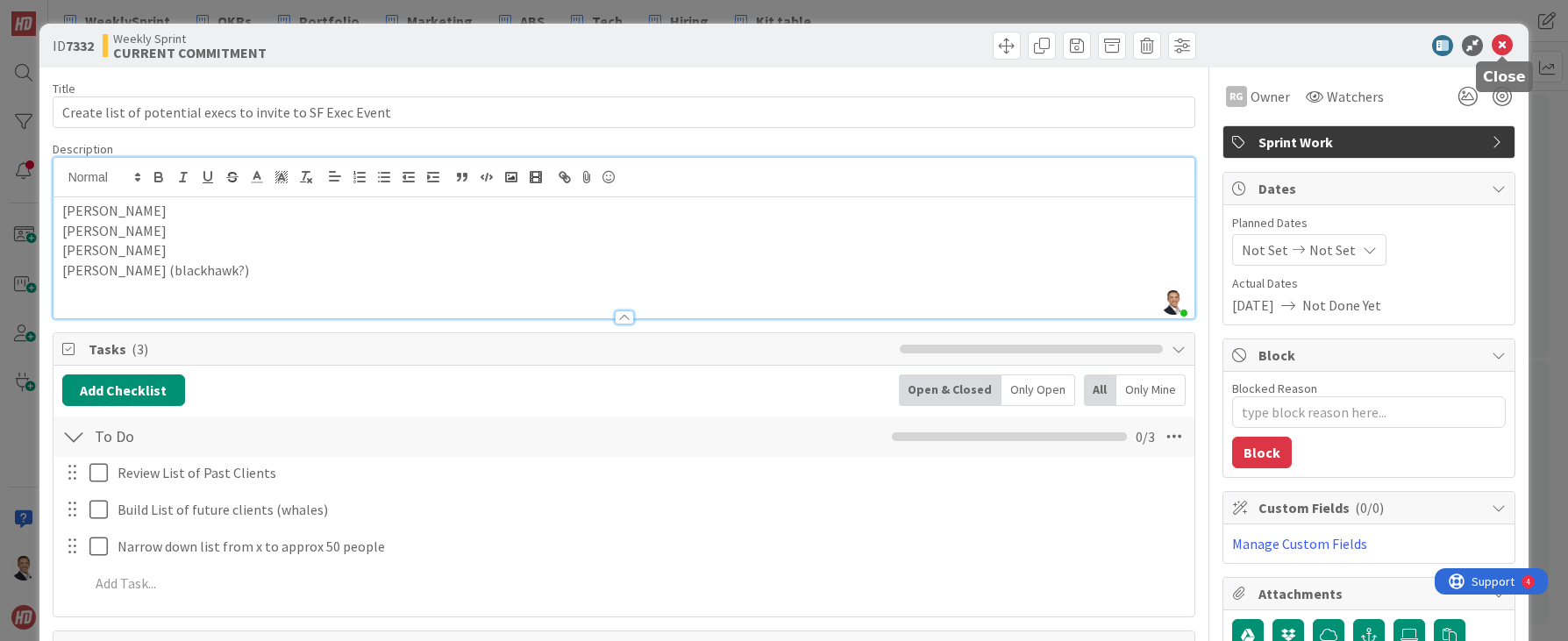
click at [1493, 47] on icon at bounding box center [1501, 45] width 21 height 21
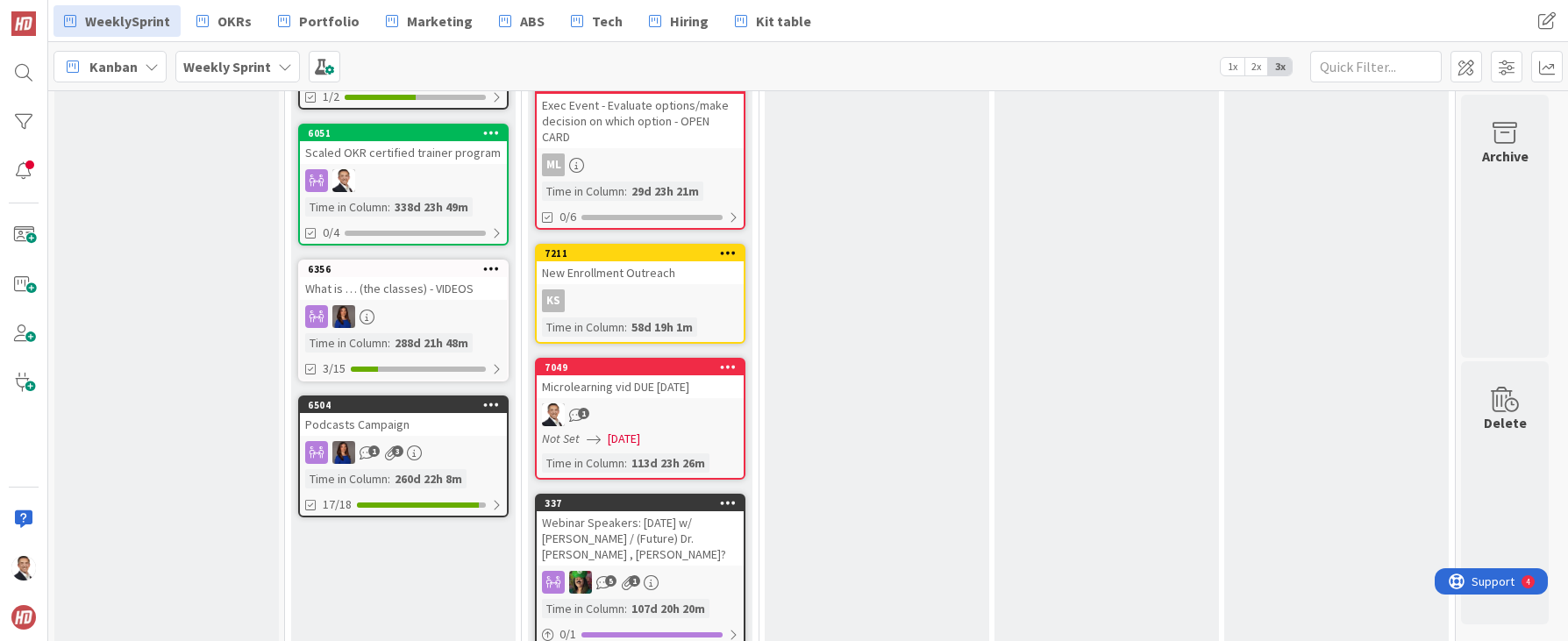
click at [623, 376] on div "Microlearning vid DUE [DATE]" at bounding box center [640, 387] width 207 height 23
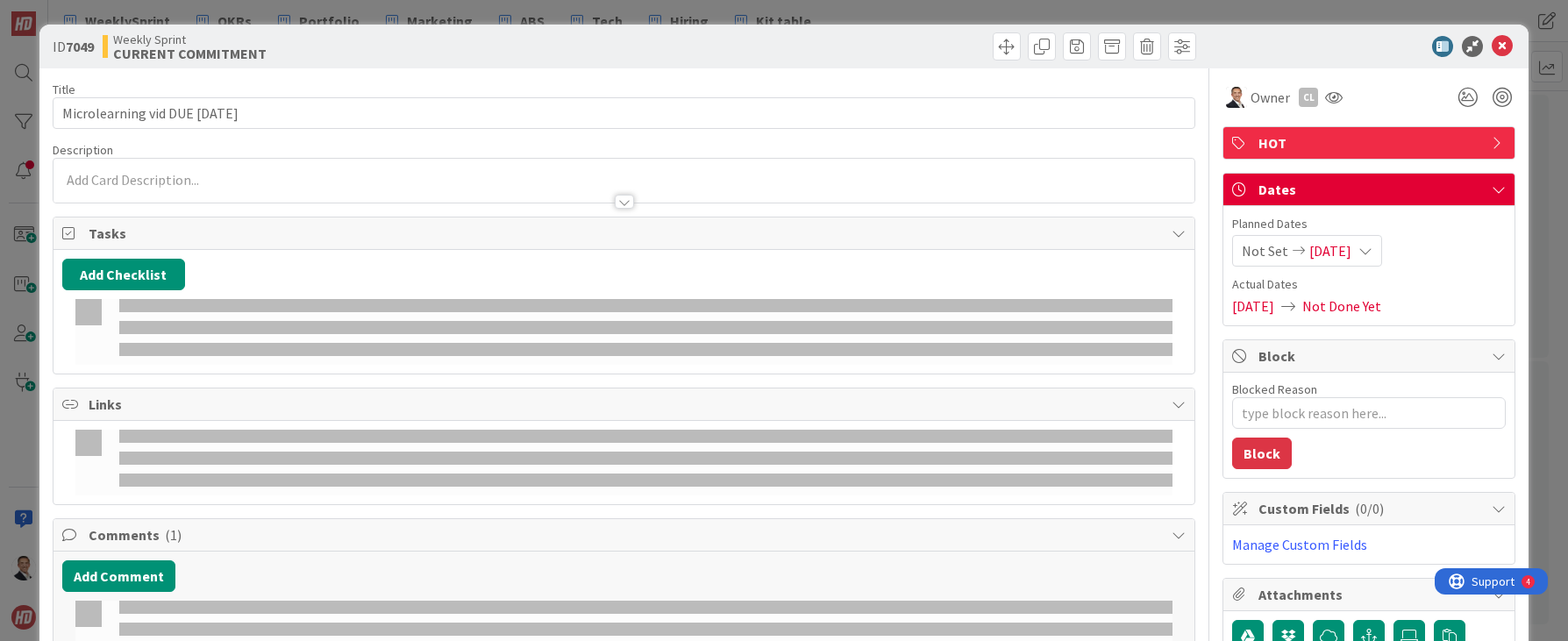
type textarea "x"
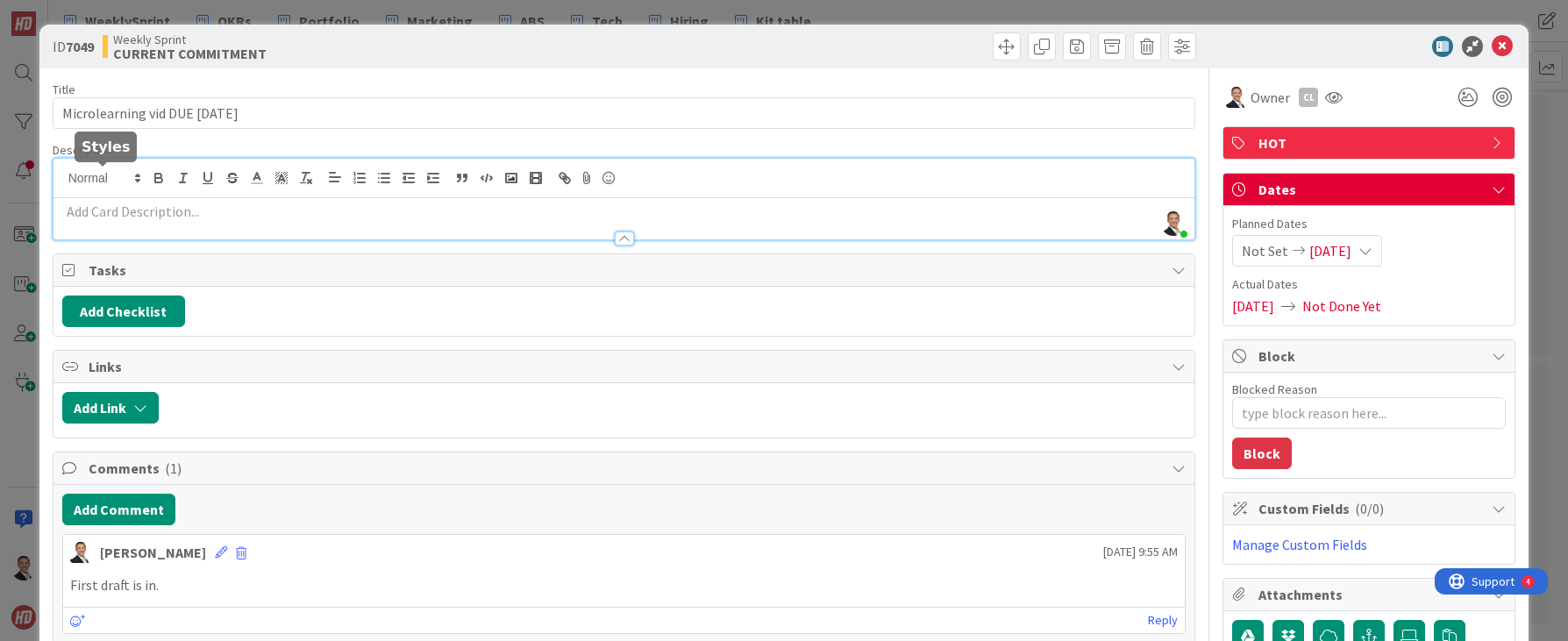
click at [121, 174] on div "[PERSON_NAME] just joined" at bounding box center [624, 199] width 1141 height 80
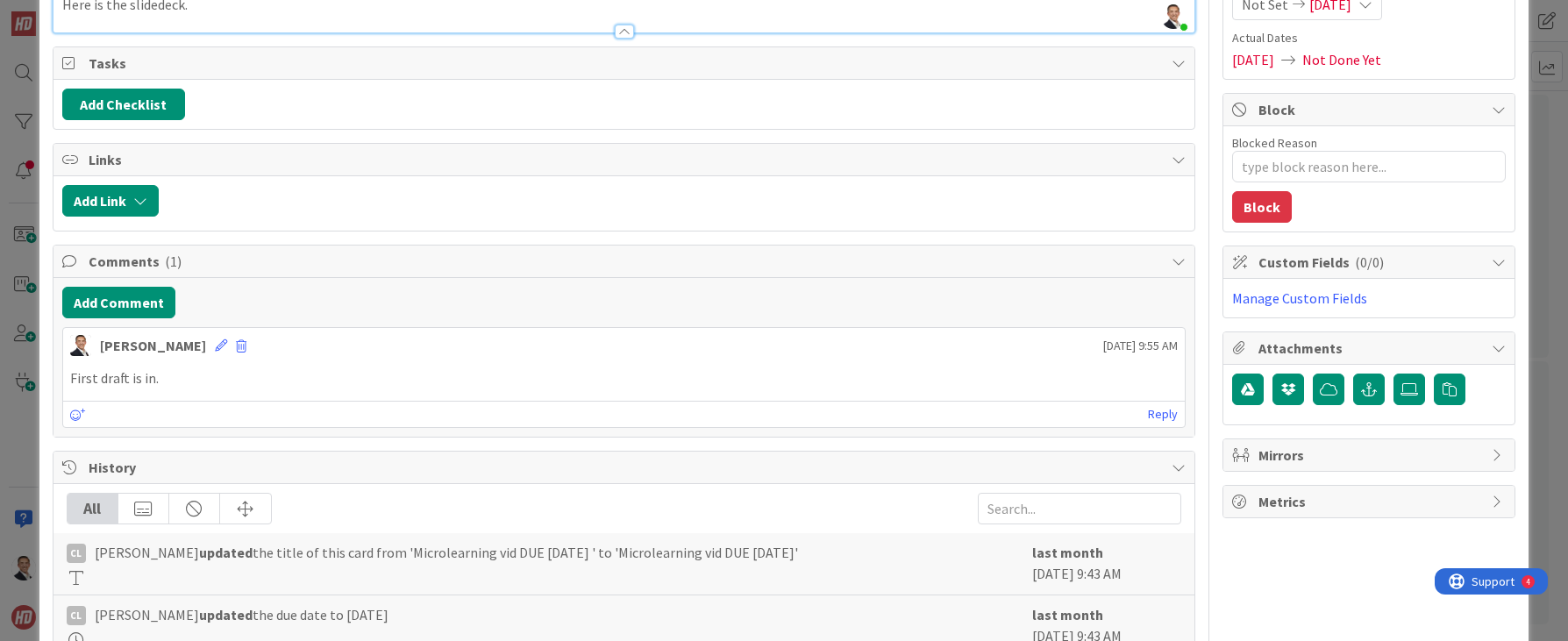
scroll to position [249, 0]
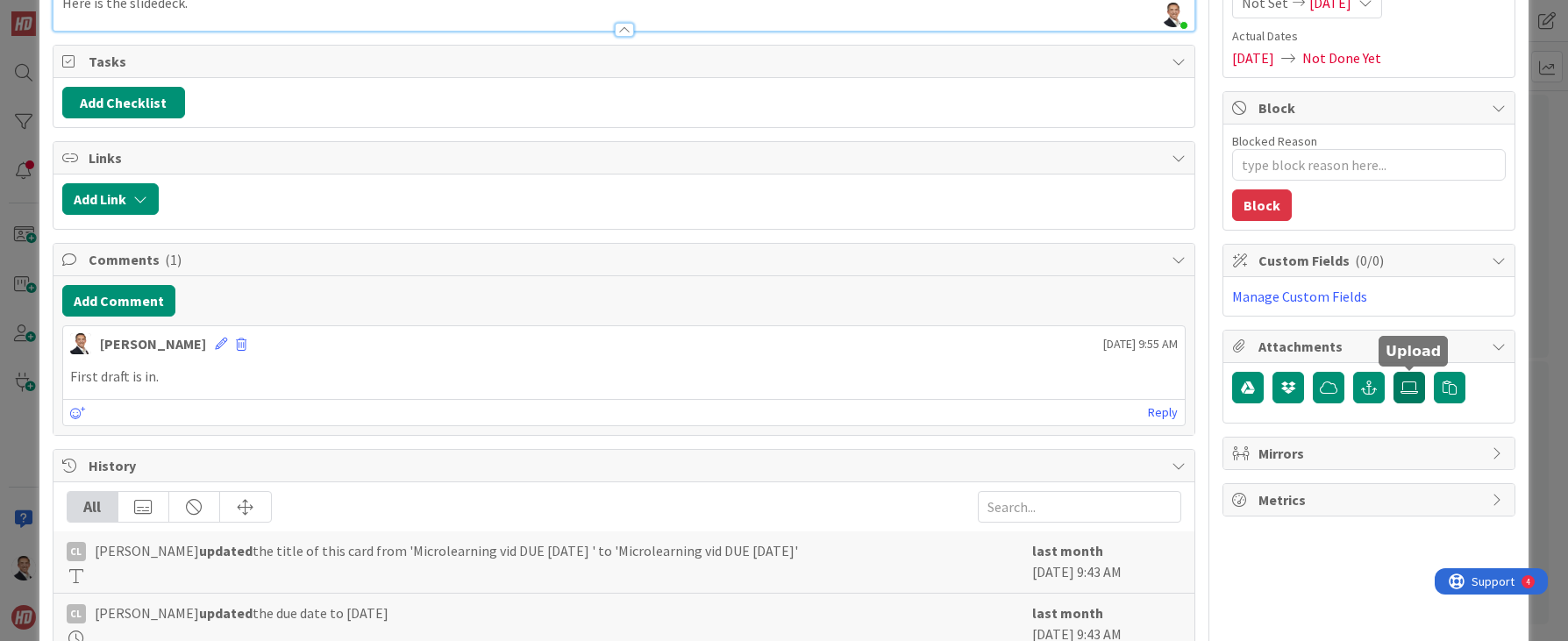
click at [1409, 386] on icon at bounding box center [1408, 387] width 17 height 14
click at [1393, 372] on input "file" at bounding box center [1393, 372] width 0 height 0
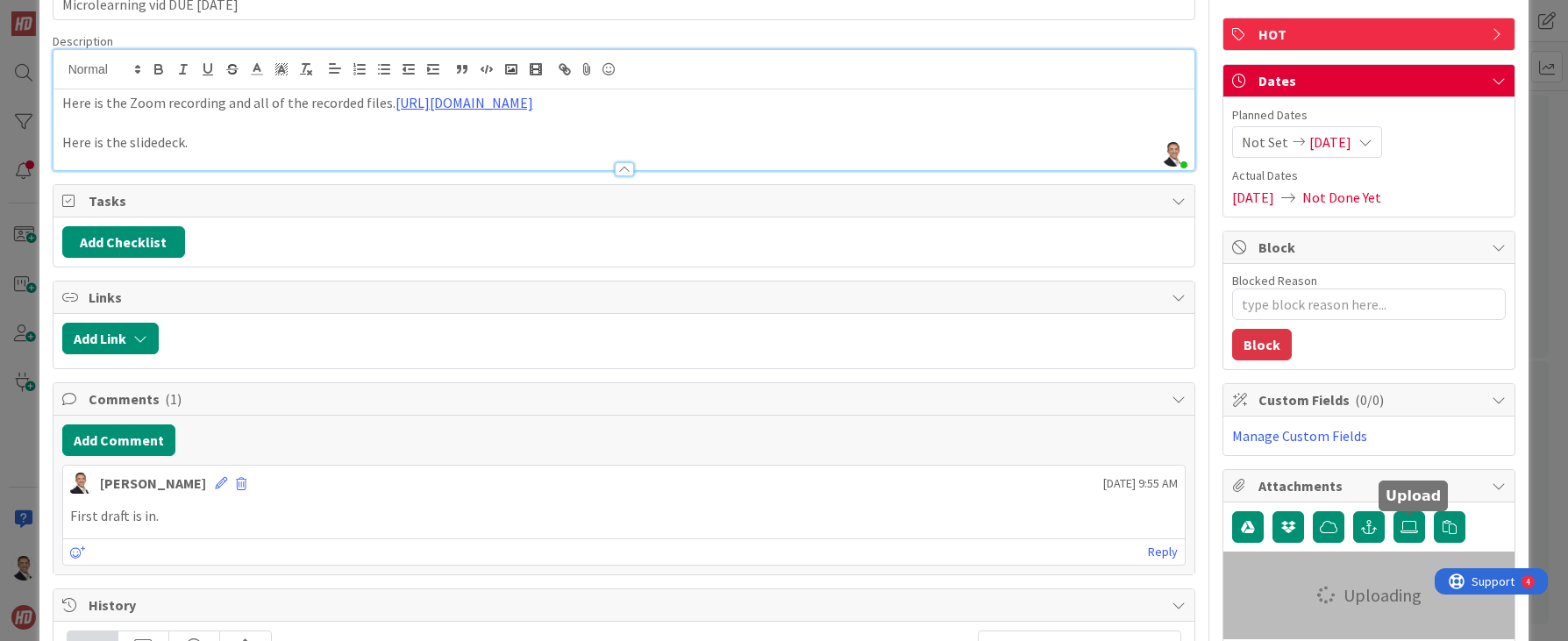
scroll to position [103, 0]
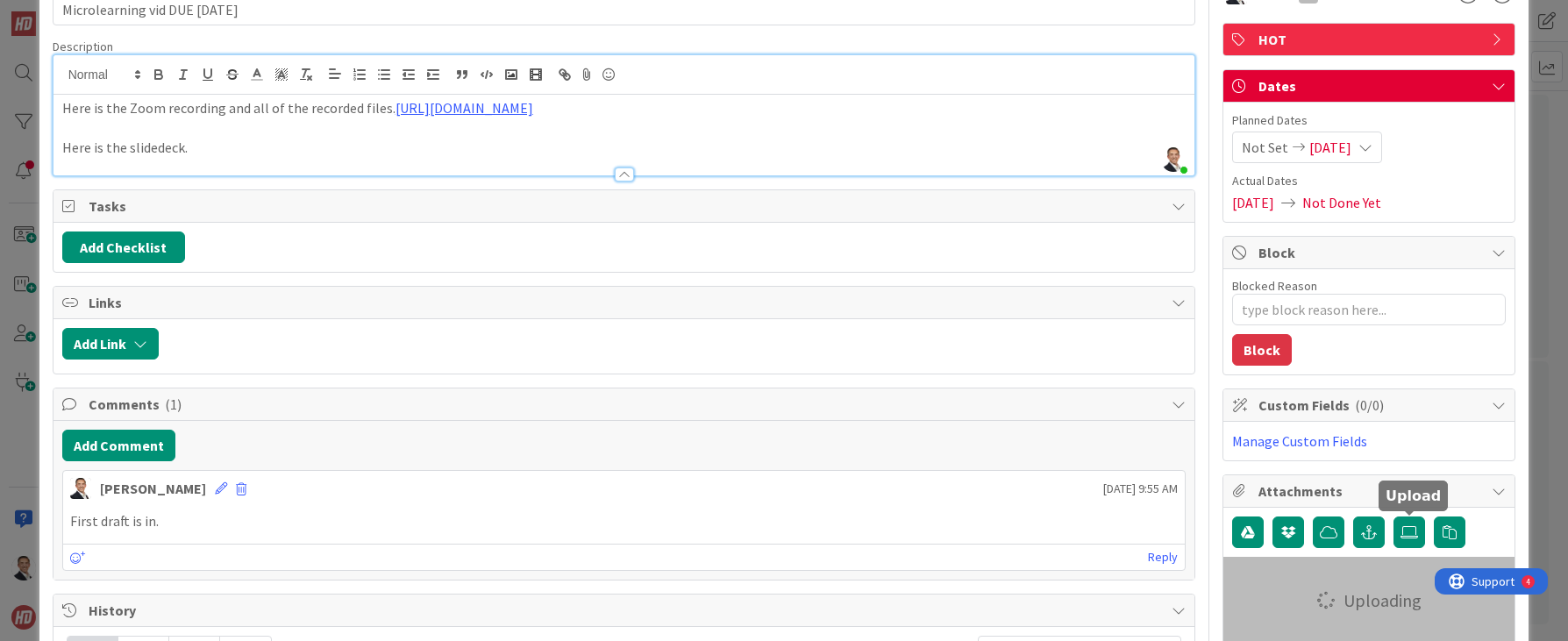
click at [188, 158] on p "Here is the slidedeck." at bounding box center [624, 148] width 1124 height 20
drag, startPoint x: 210, startPoint y: 169, endPoint x: 73, endPoint y: 154, distance: 137.8
click at [73, 154] on div "Here is the Zoom recording and all of the recorded files. [URL][DOMAIN_NAME] He…" at bounding box center [624, 135] width 1141 height 80
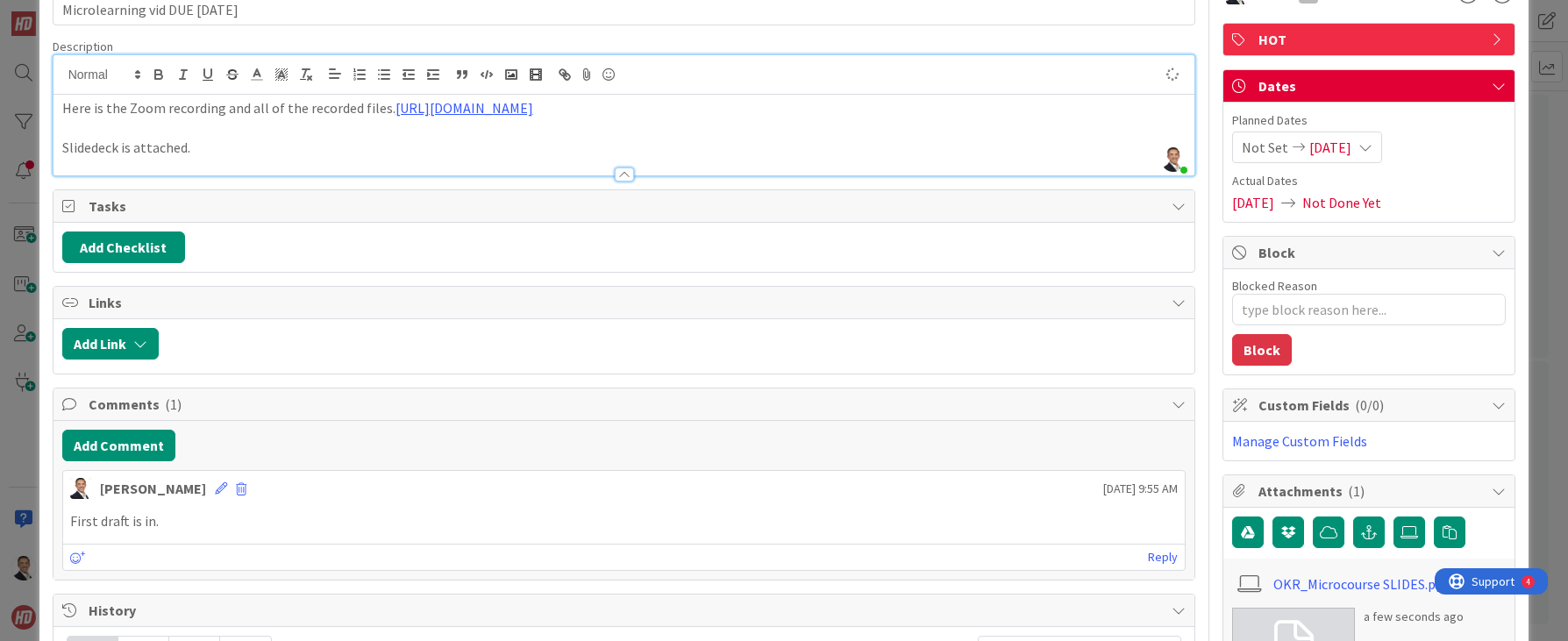
type textarea "x"
click at [210, 158] on p "Slidedeck is attached." at bounding box center [624, 148] width 1124 height 20
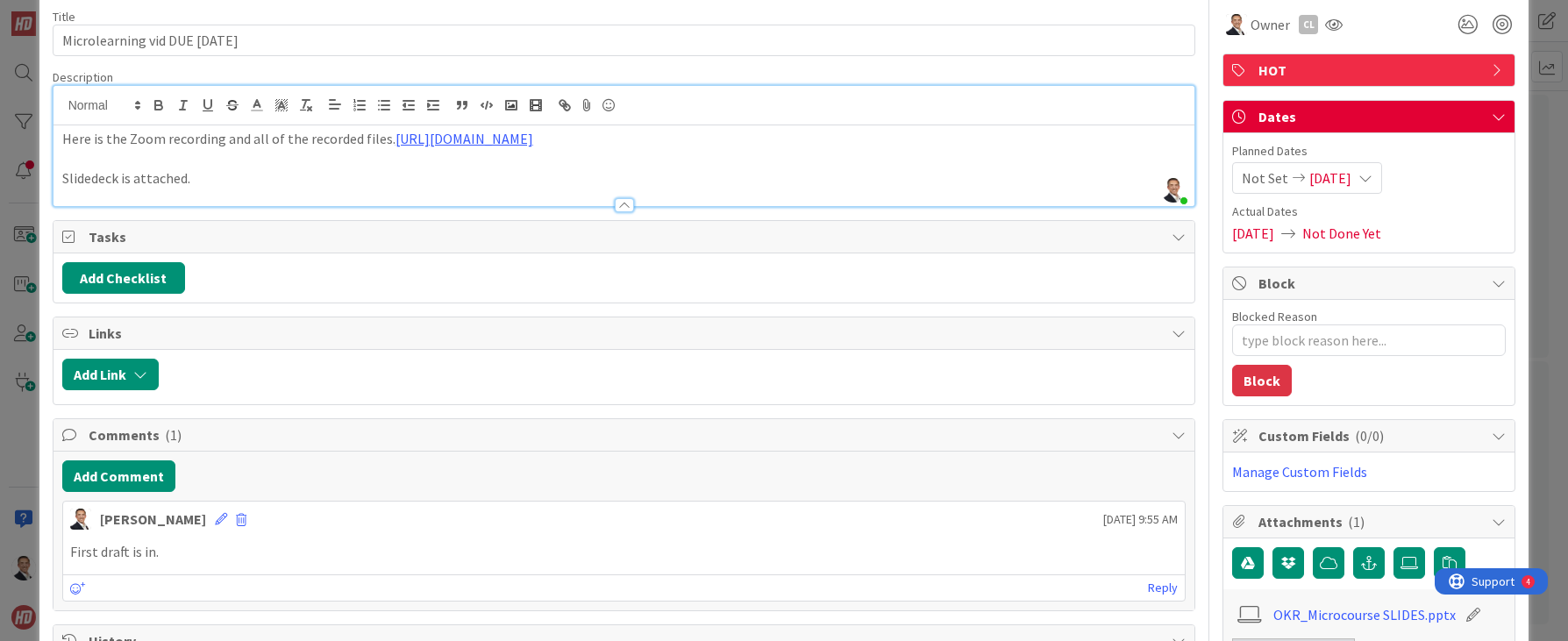
scroll to position [0, 0]
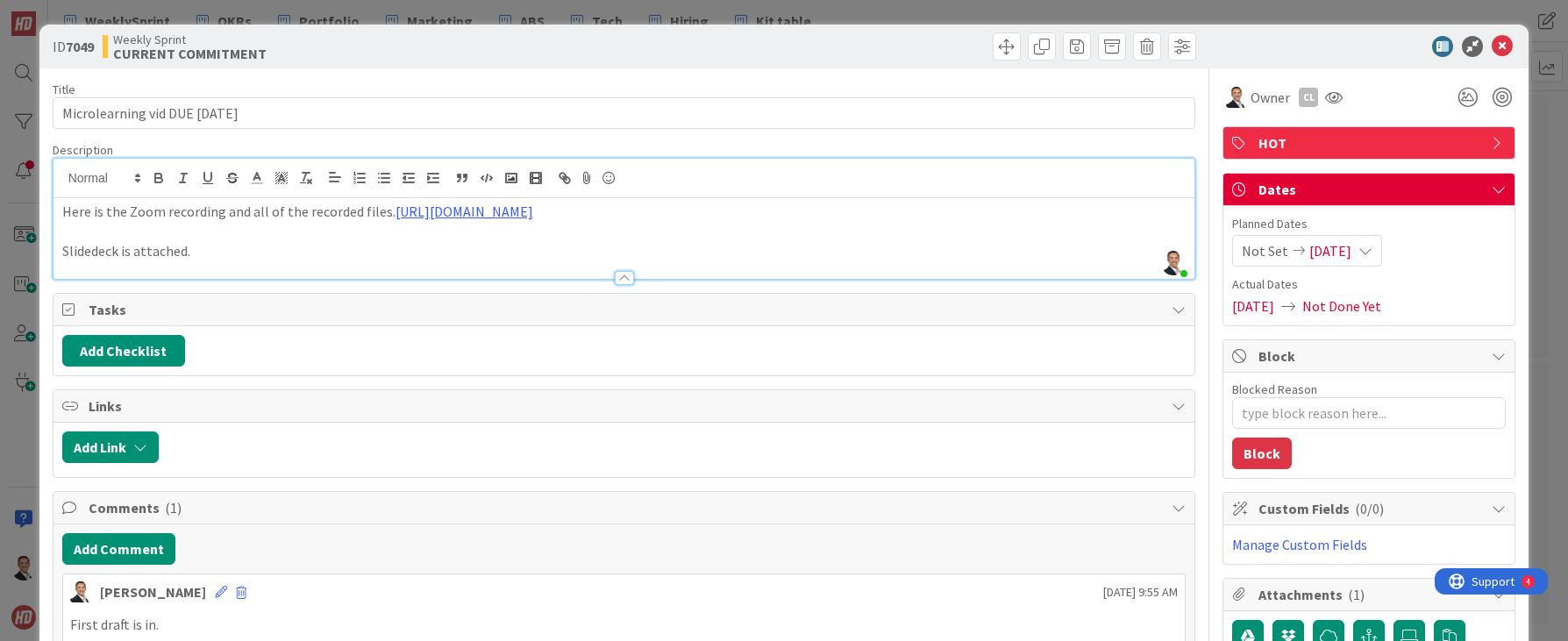
click at [485, 367] on div "Add Checklist" at bounding box center [624, 351] width 1124 height 32
drag, startPoint x: 136, startPoint y: 370, endPoint x: 208, endPoint y: 371, distance: 72.0
click at [136, 367] on button "Add Checklist" at bounding box center [123, 351] width 122 height 32
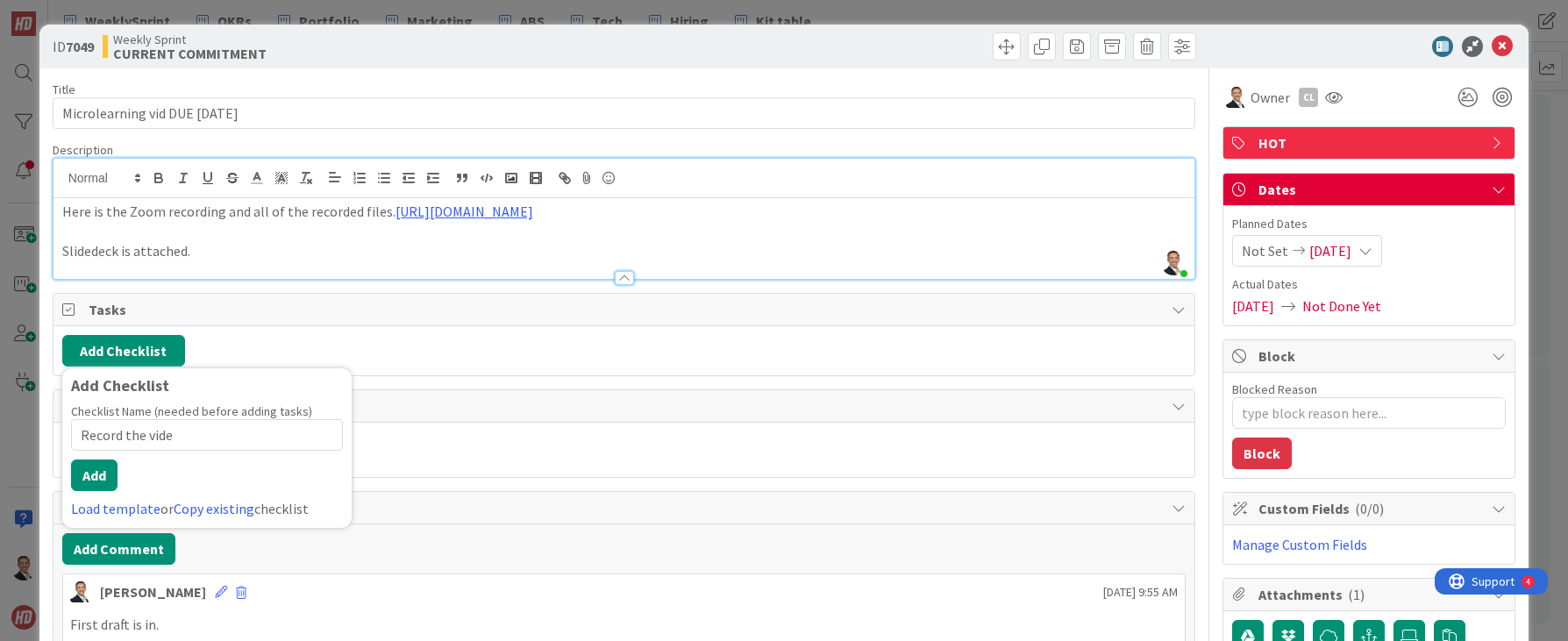
type input "Record the video"
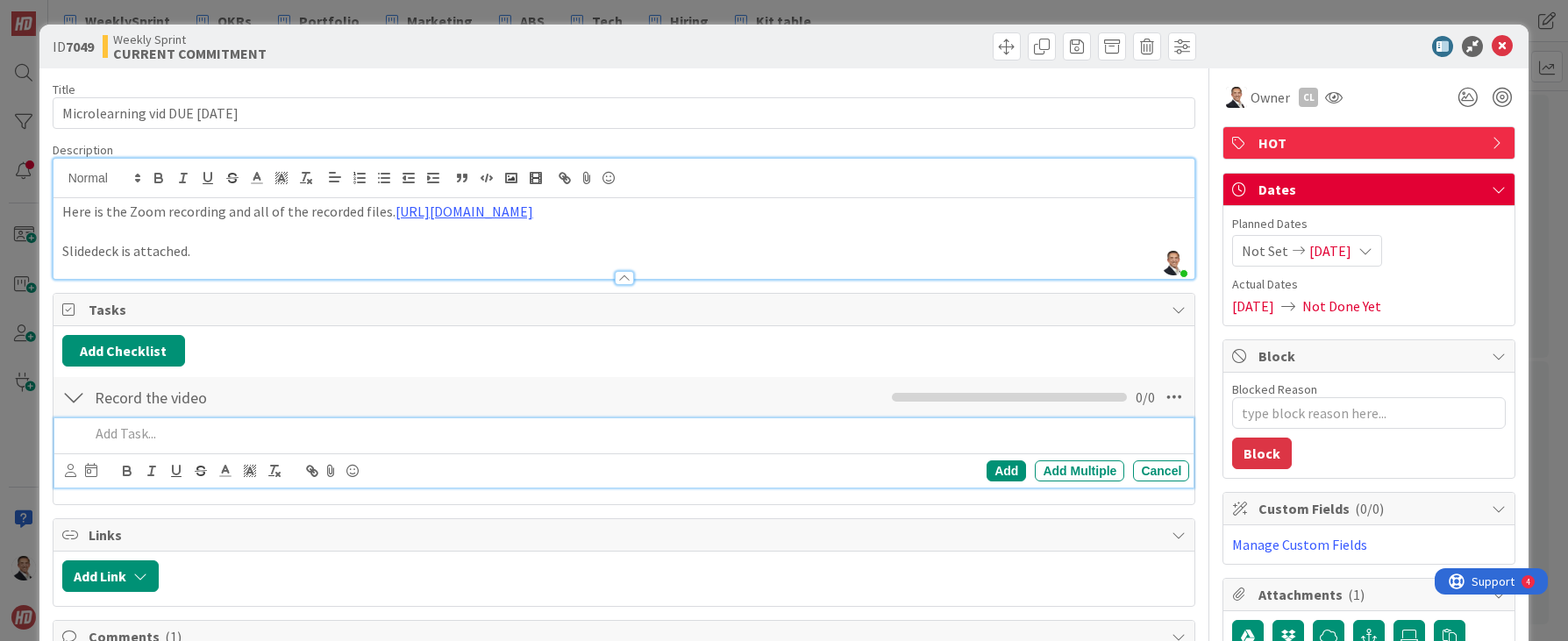
type textarea "x"
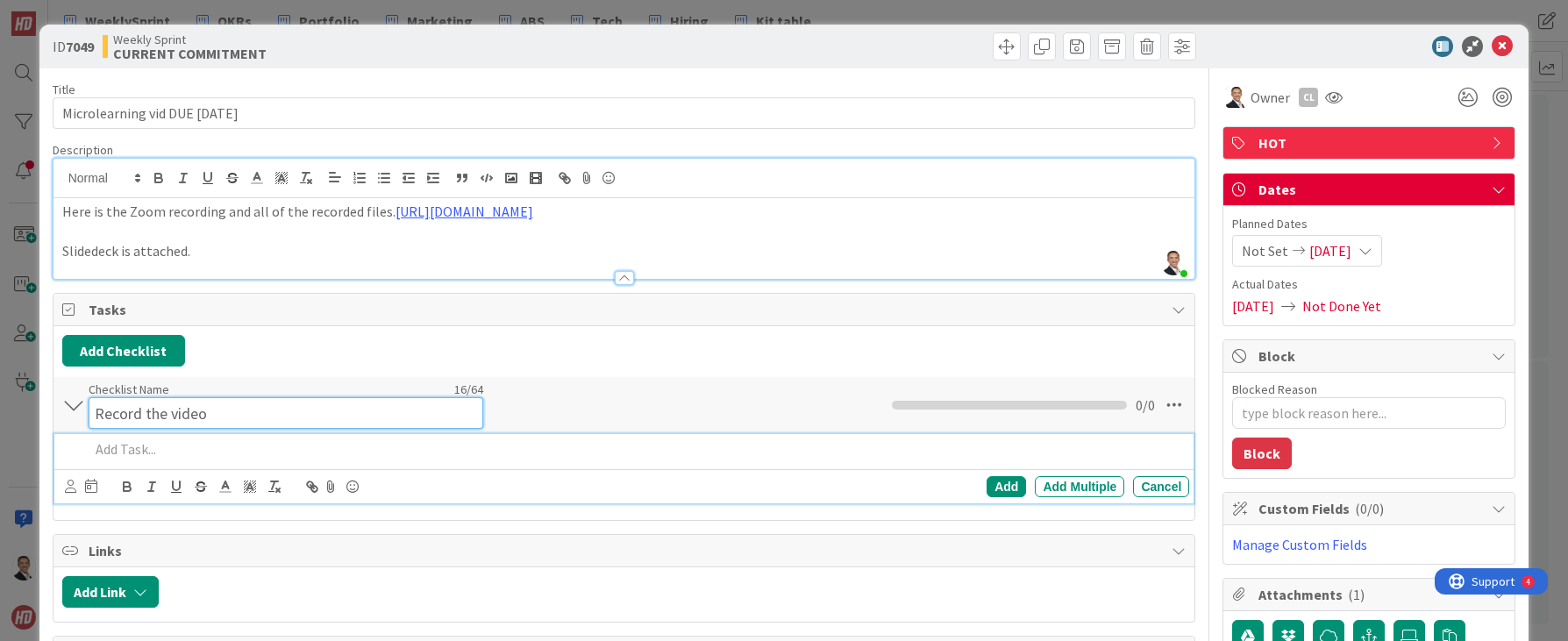
click at [189, 411] on div "Checklist Name 16 / 64 Record the video" at bounding box center [286, 405] width 395 height 48
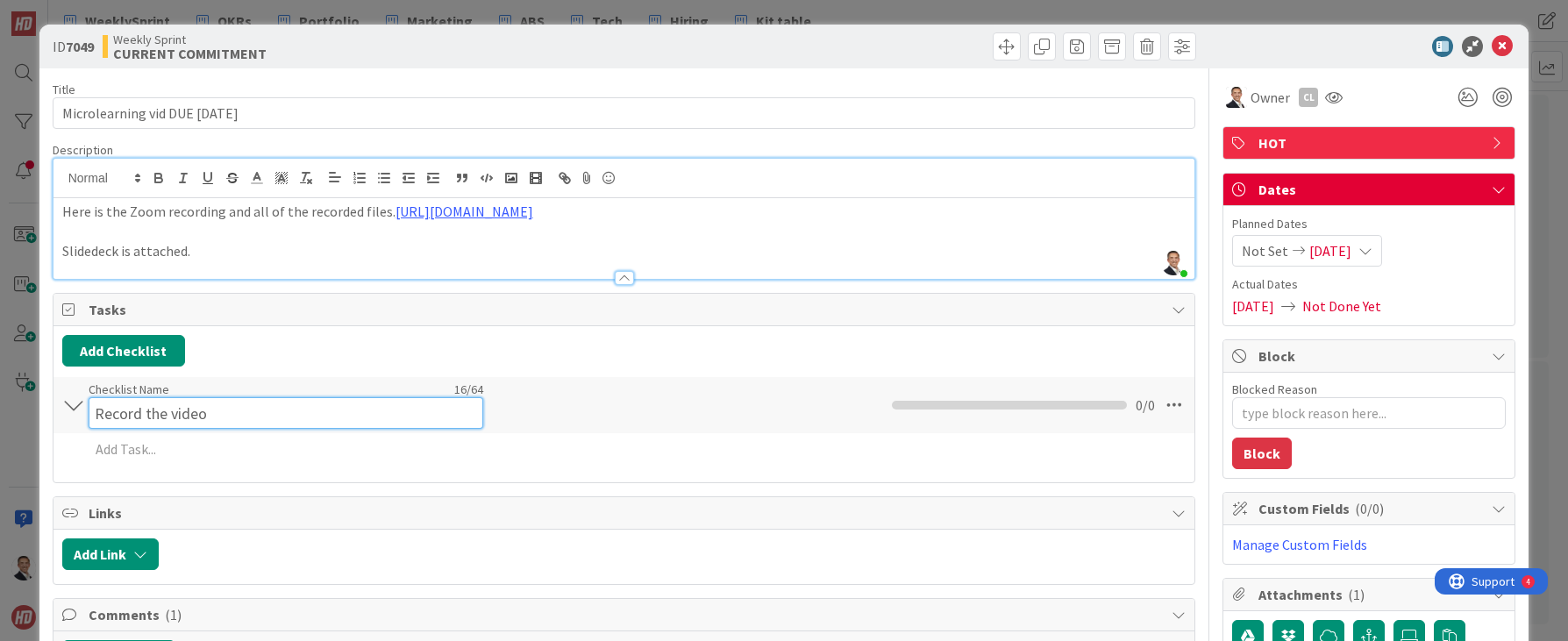
drag, startPoint x: 214, startPoint y: 433, endPoint x: 28, endPoint y: 411, distance: 187.3
click at [28, 411] on div "ID 7049 Weekly Sprint CURRENT COMMITMENT Title 35 / 128 Microlearning vid DUE […" at bounding box center [784, 320] width 1568 height 641
type input "H"
type input "Checklist"
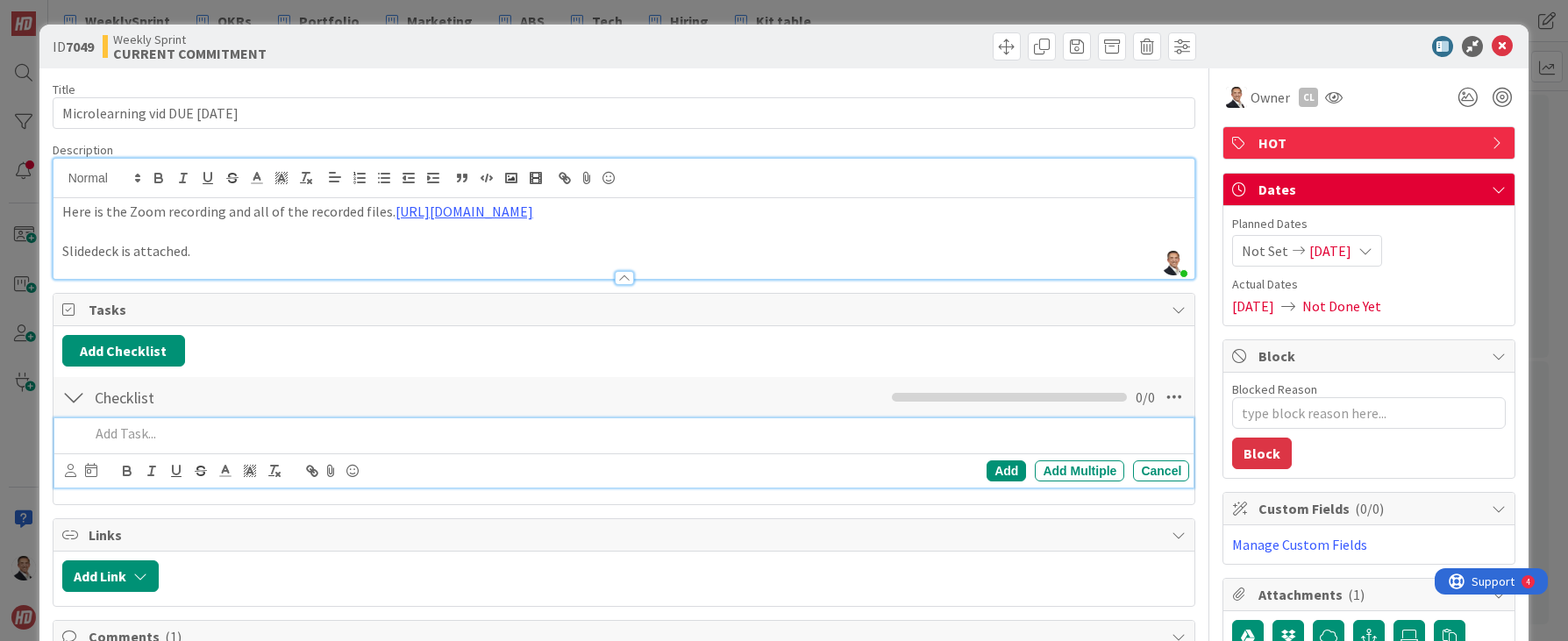
click at [111, 444] on p at bounding box center [636, 433] width 1094 height 20
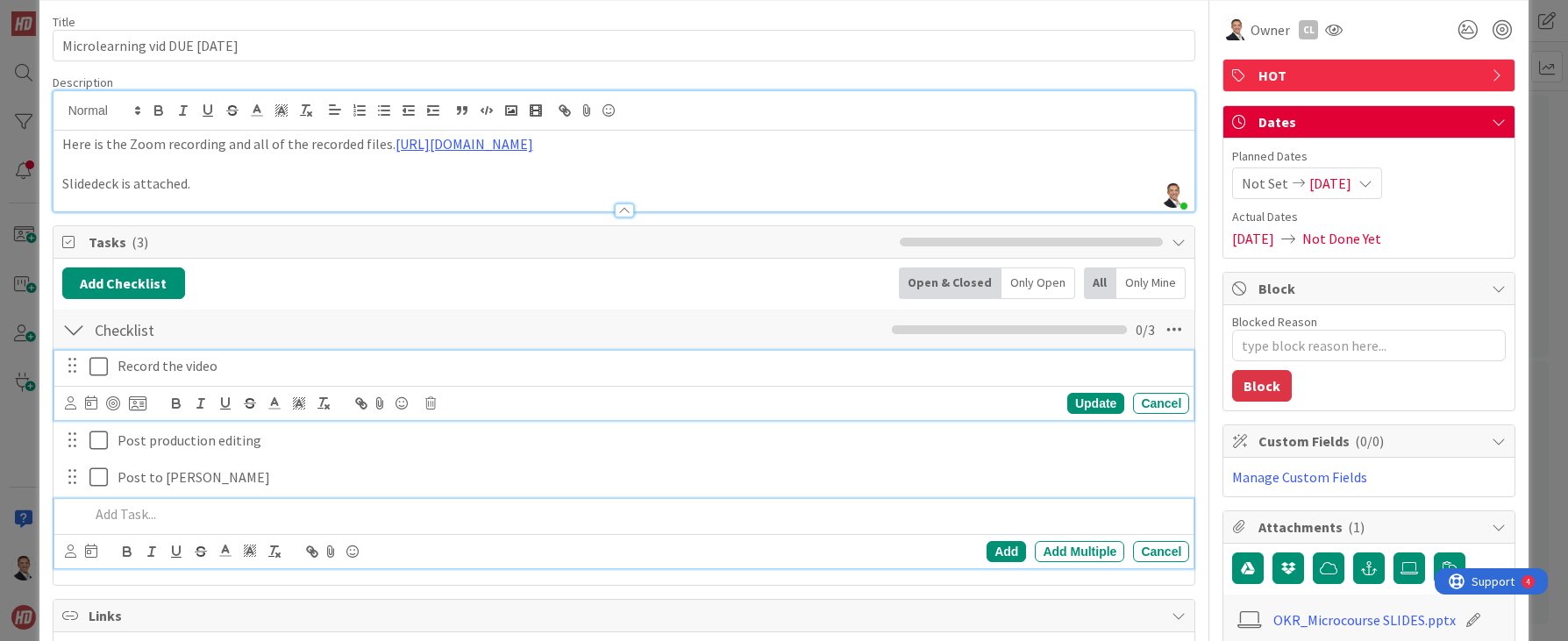
scroll to position [105, 0]
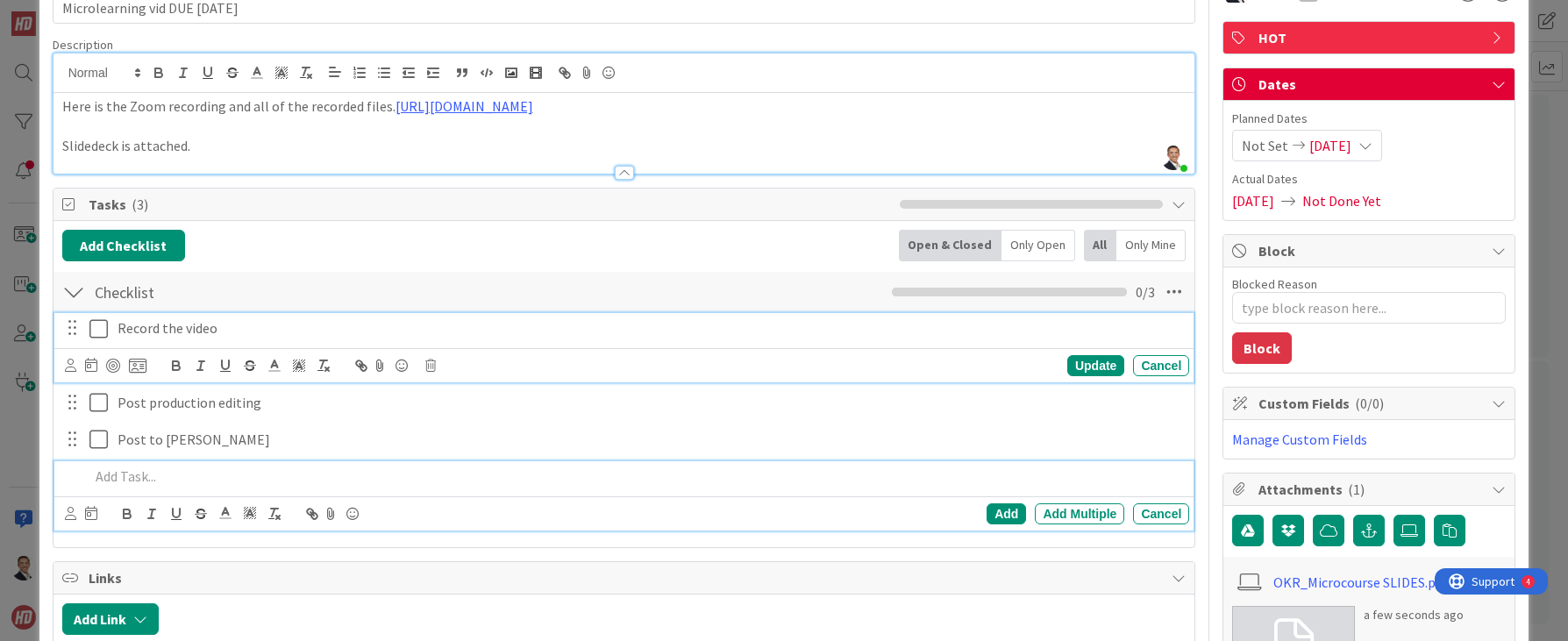
click at [154, 382] on div "Record the video Update Cancel" at bounding box center [623, 348] width 1139 height 69
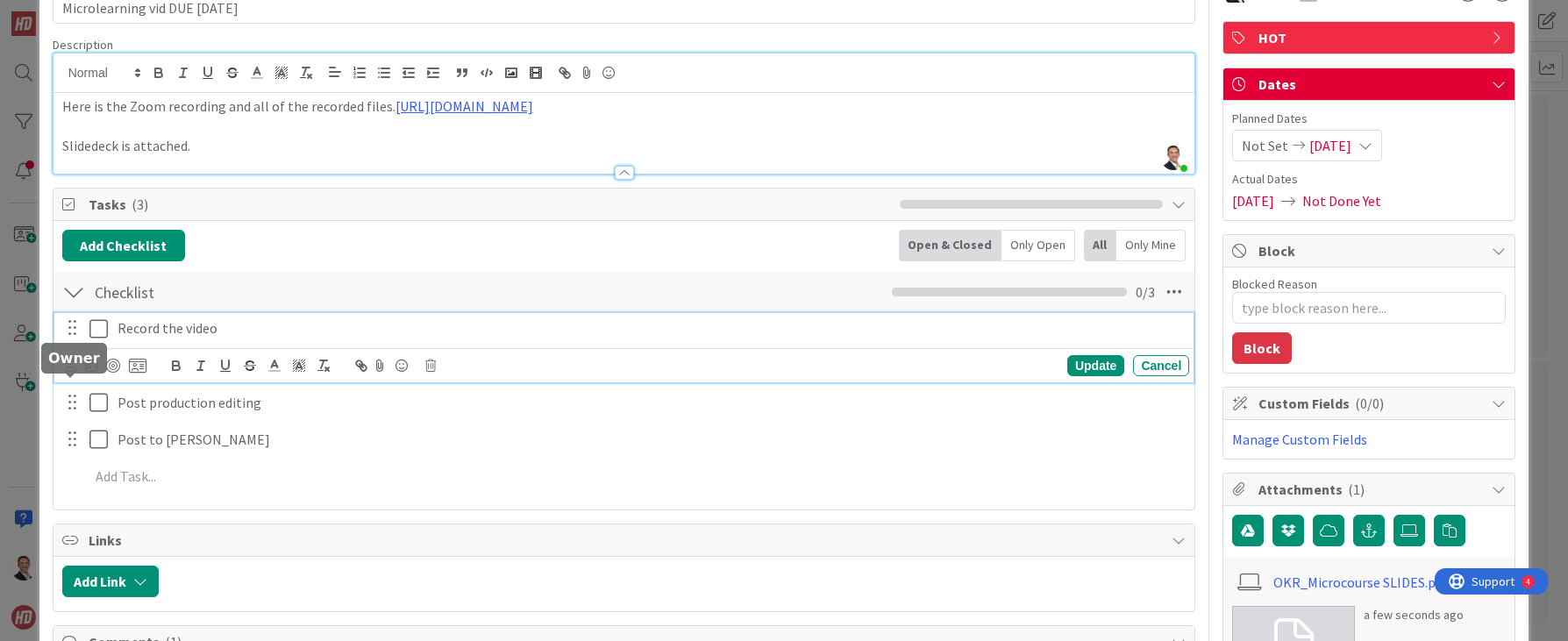
click at [72, 372] on icon at bounding box center [70, 365] width 11 height 13
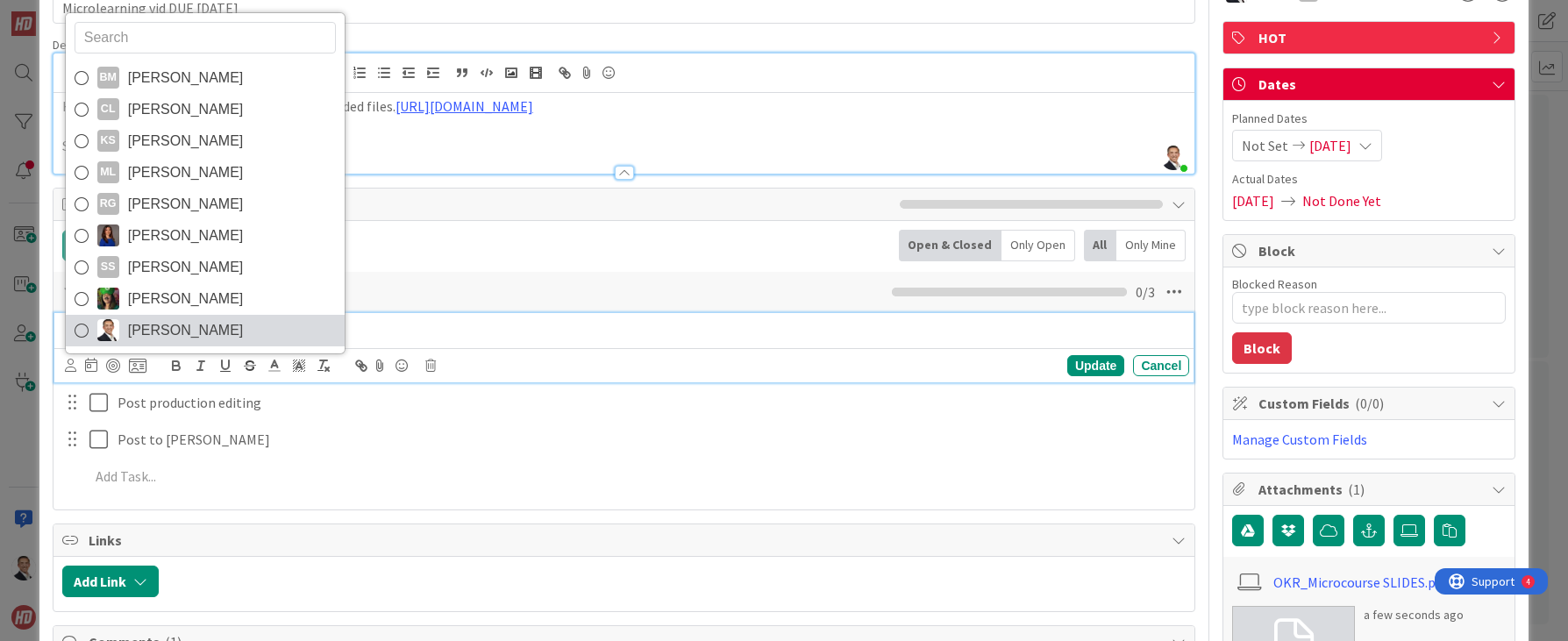
click at [155, 344] on span "[PERSON_NAME]" at bounding box center [185, 330] width 116 height 27
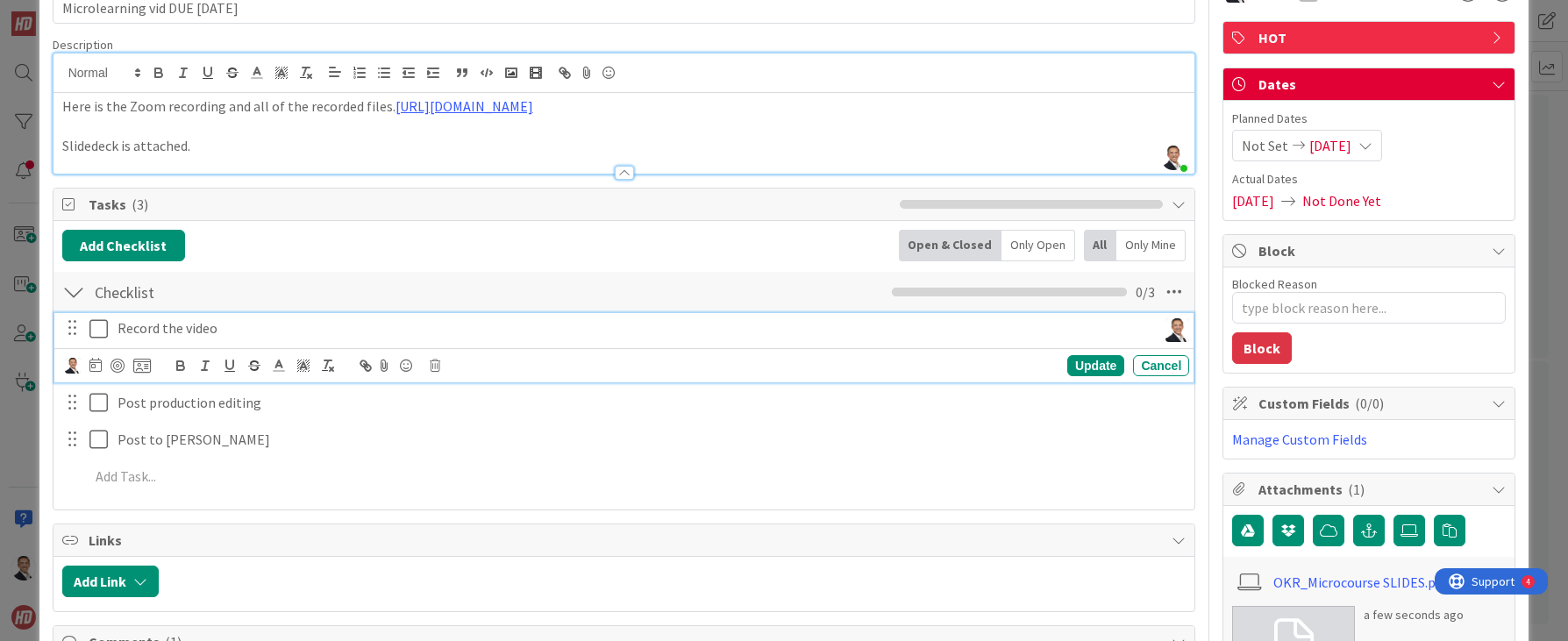
scroll to position [89, 0]
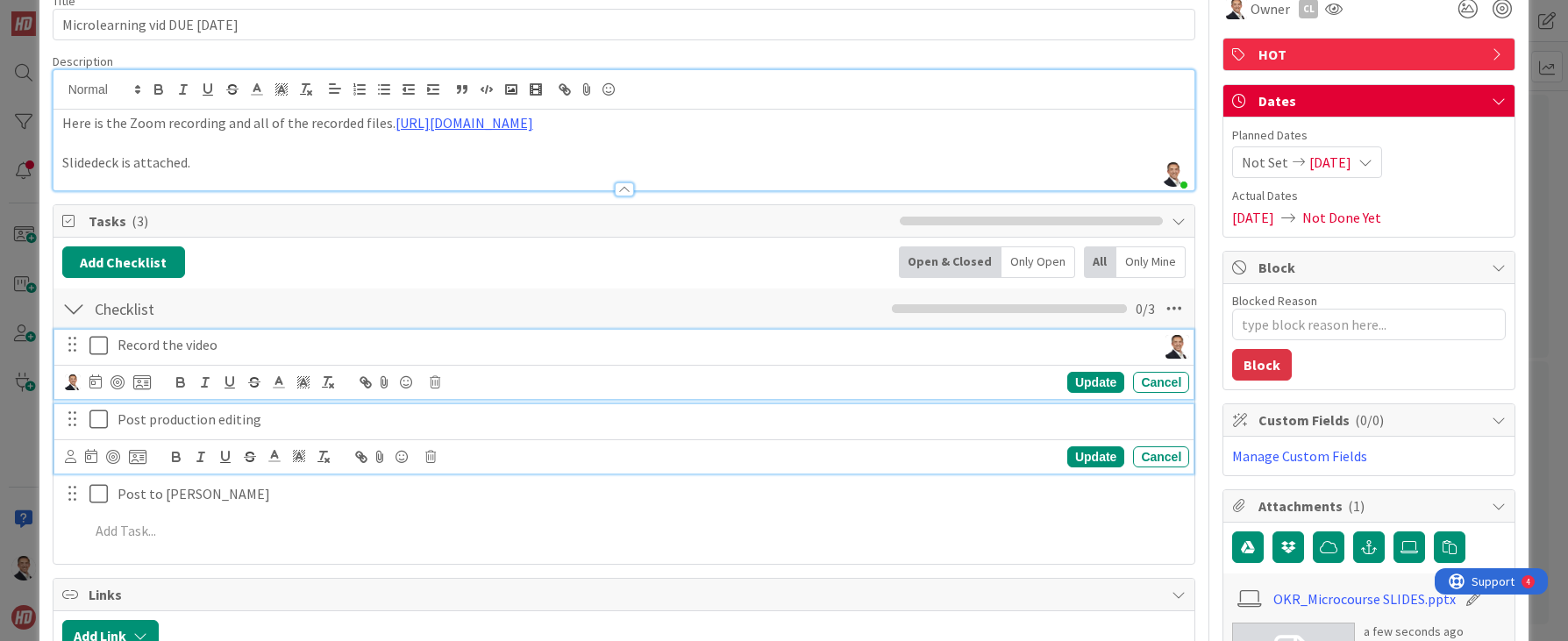
drag, startPoint x: 113, startPoint y: 441, endPoint x: 123, endPoint y: 442, distance: 10.0
click at [113, 435] on div "Post production editing" at bounding box center [650, 420] width 1078 height 31
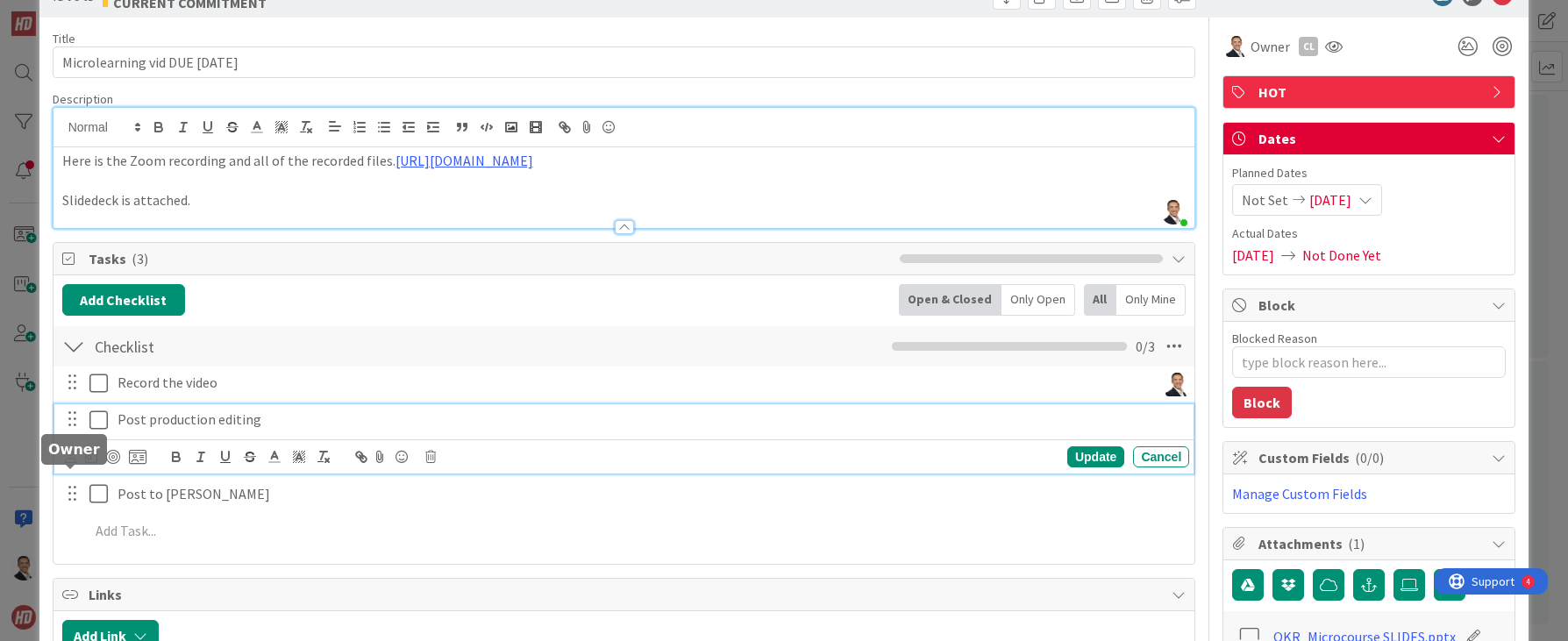
click at [76, 467] on div at bounding box center [105, 456] width 81 height 21
click at [72, 464] on icon at bounding box center [70, 456] width 11 height 13
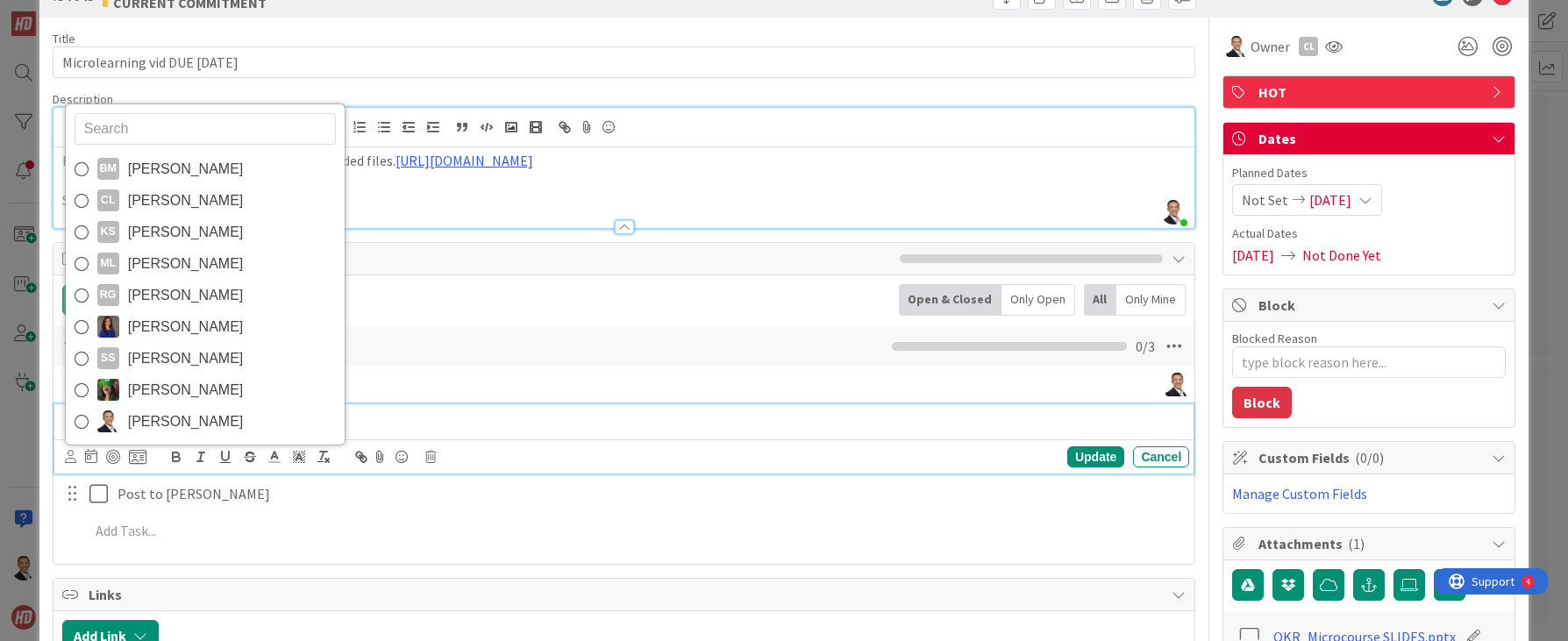
click at [206, 340] on span "[PERSON_NAME]" at bounding box center [185, 327] width 116 height 27
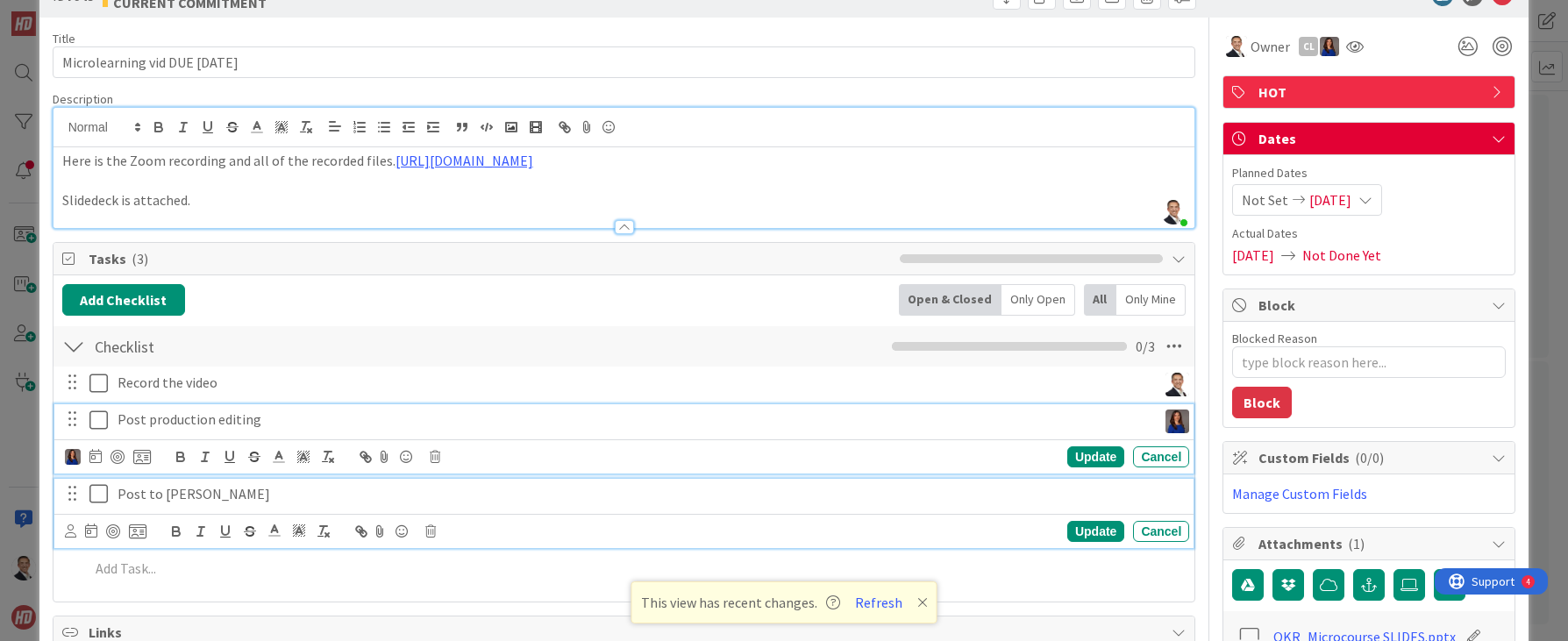
click at [113, 510] on div "Post to [PERSON_NAME]" at bounding box center [650, 495] width 1078 height 31
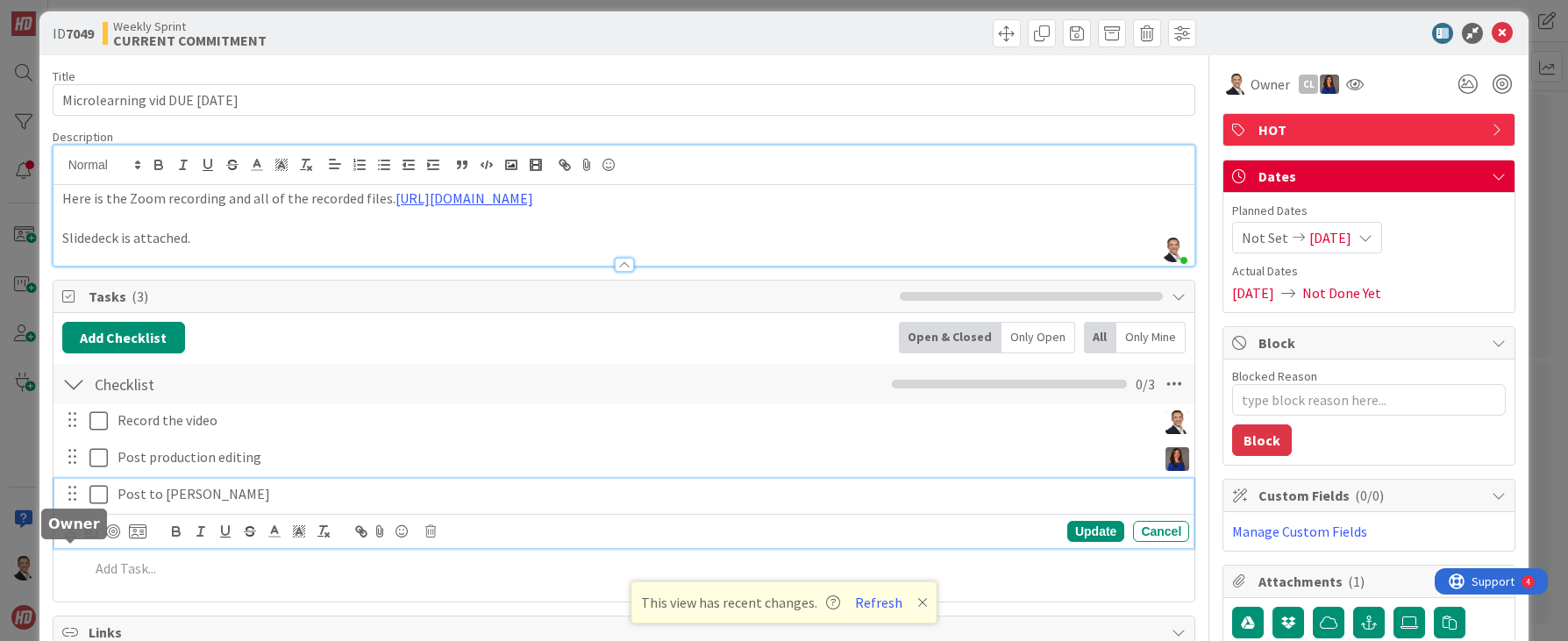
click at [69, 538] on icon at bounding box center [70, 531] width 11 height 13
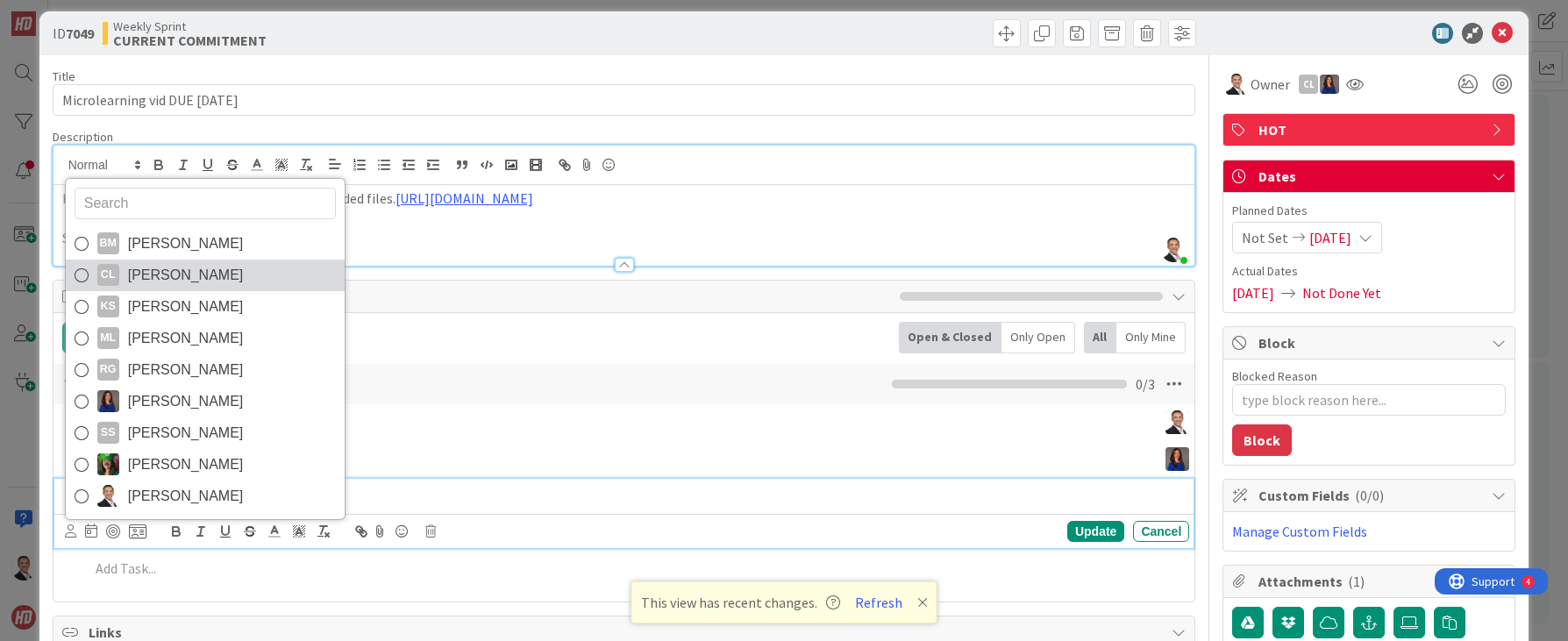
click at [207, 289] on span "[PERSON_NAME]" at bounding box center [185, 275] width 116 height 27
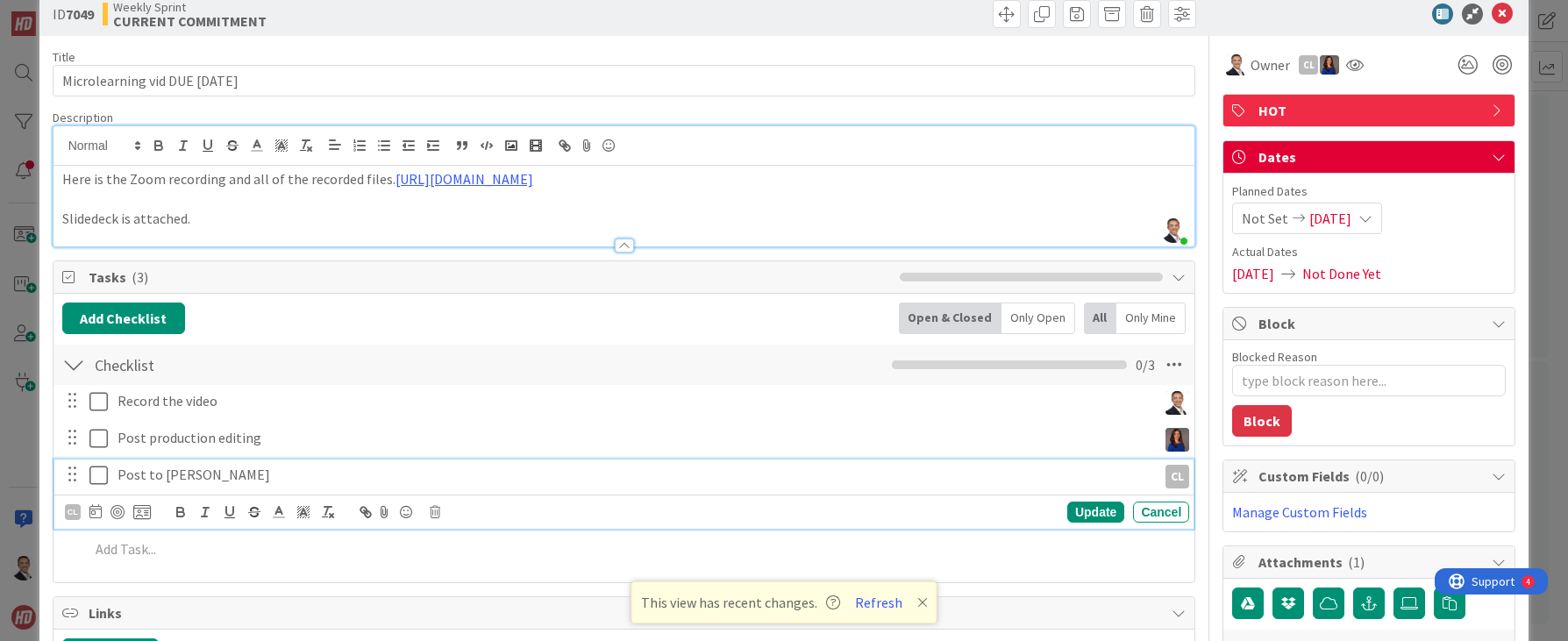
scroll to position [35, 0]
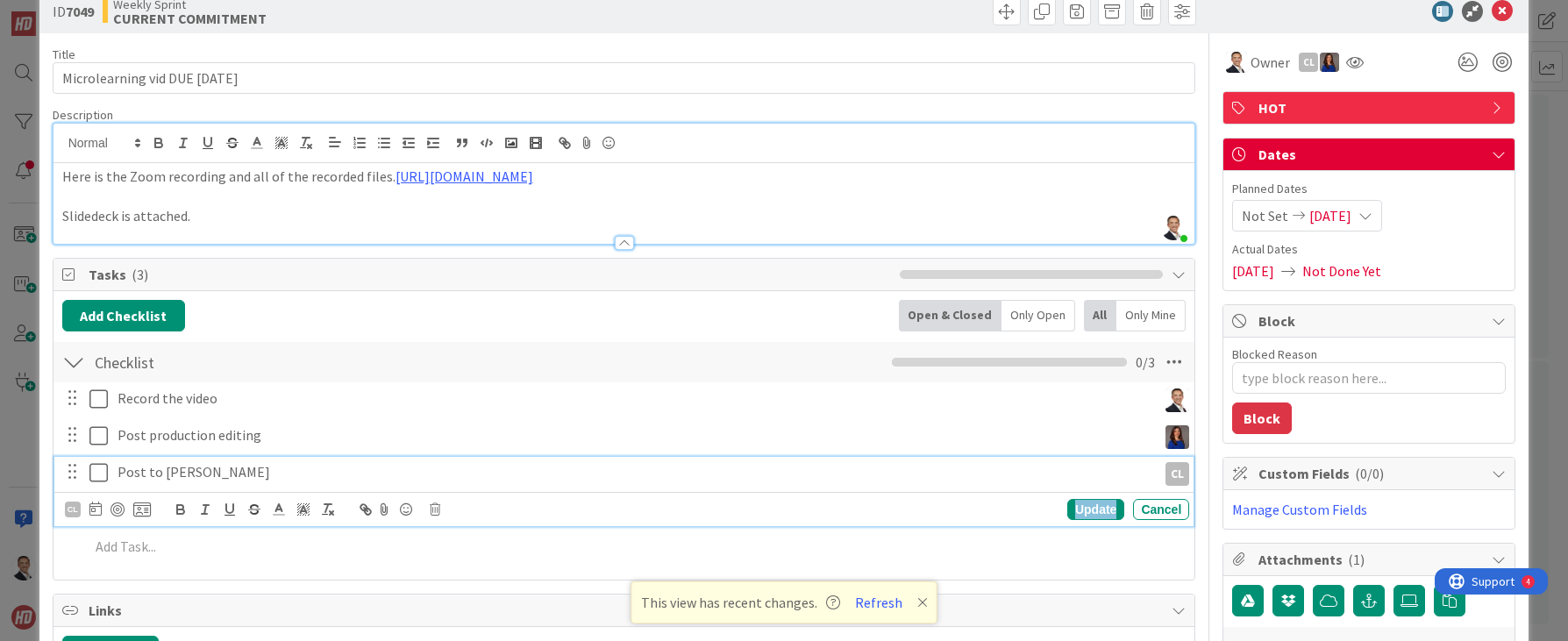
click at [1080, 520] on div "Update" at bounding box center [1096, 509] width 57 height 21
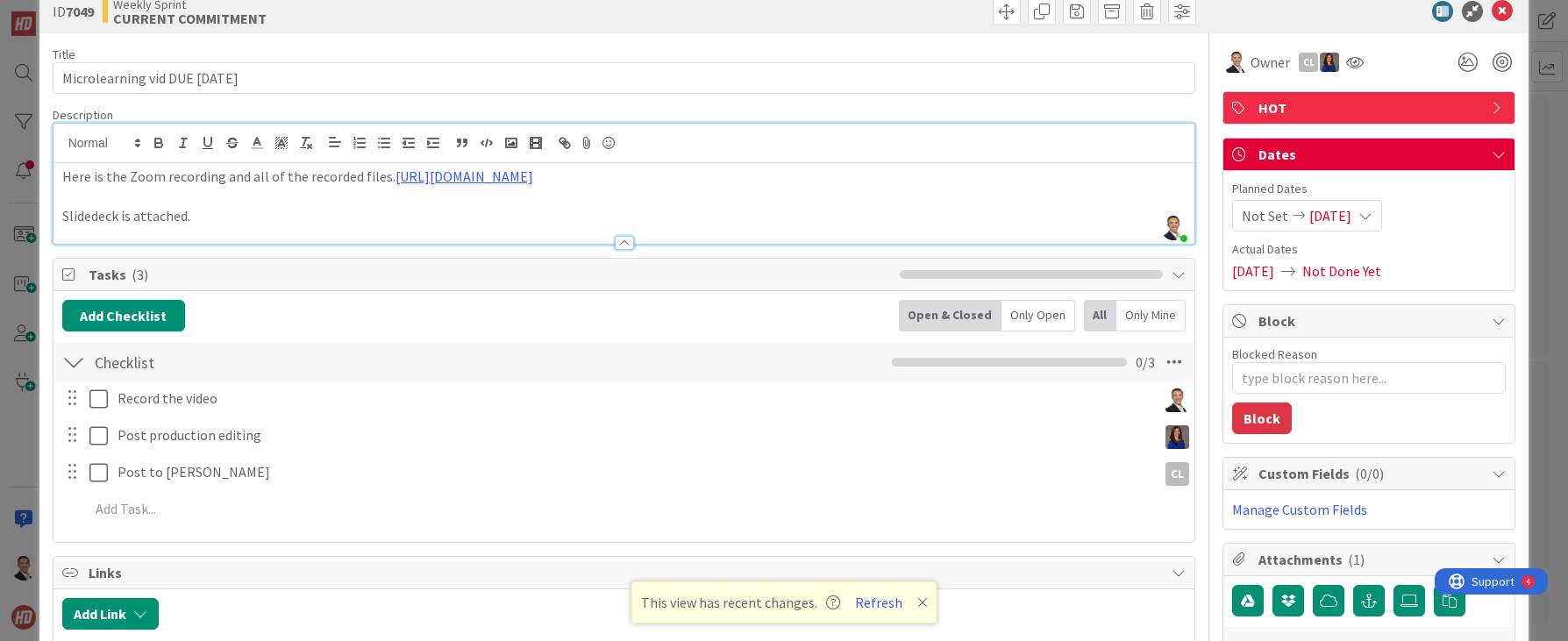
scroll to position [48, 0]
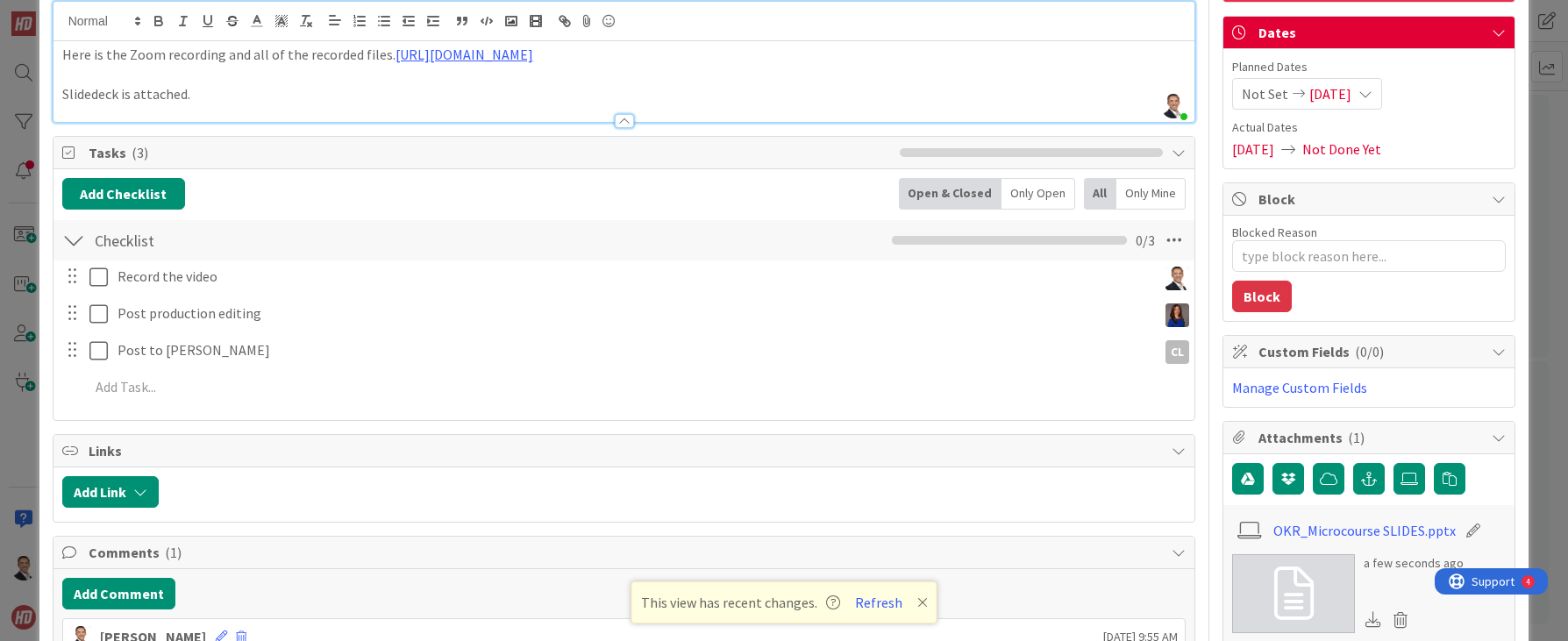
type textarea "x"
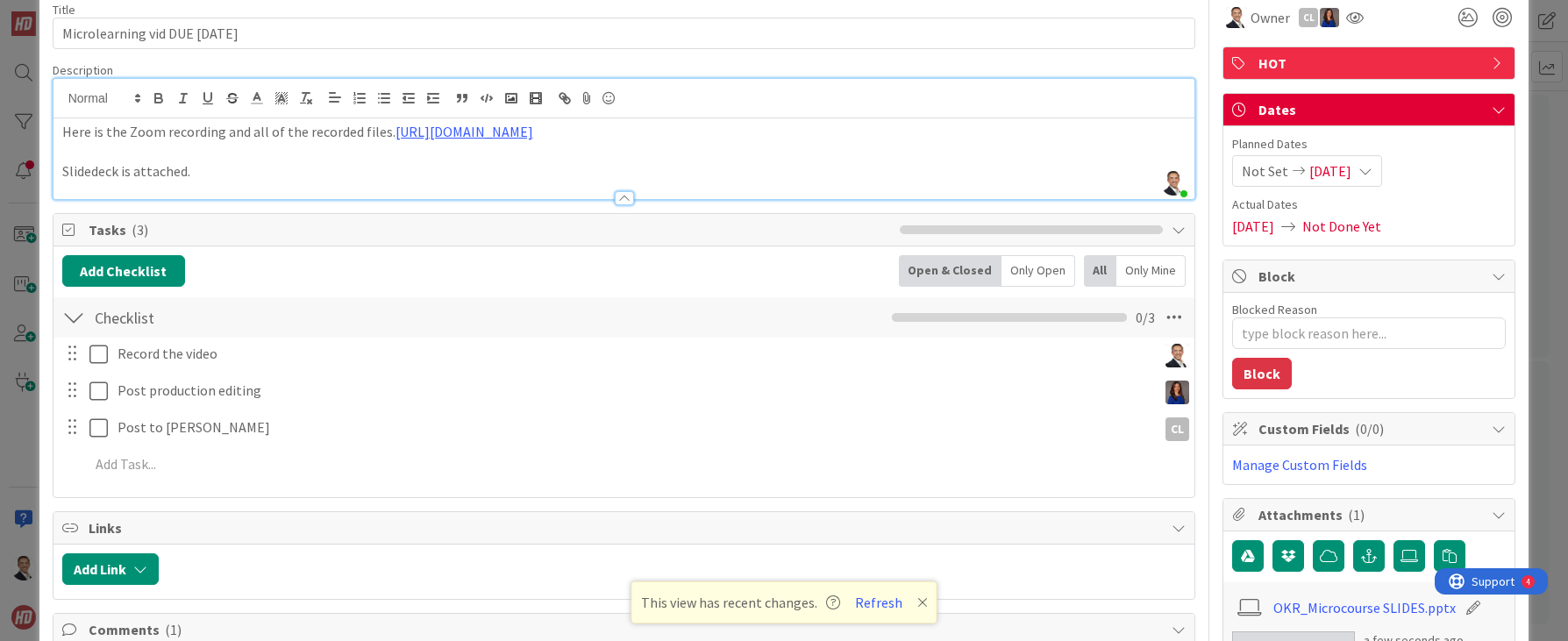
scroll to position [0, 0]
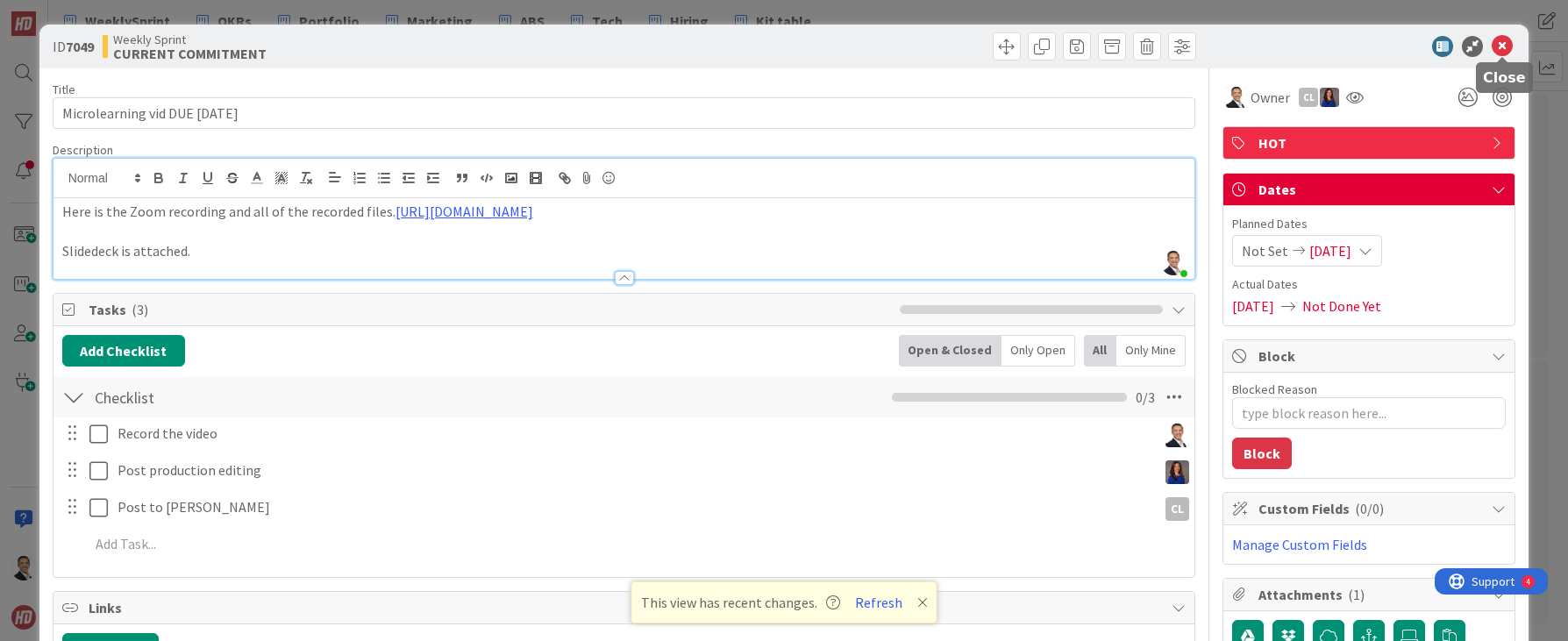
click at [1493, 48] on icon at bounding box center [1501, 46] width 21 height 21
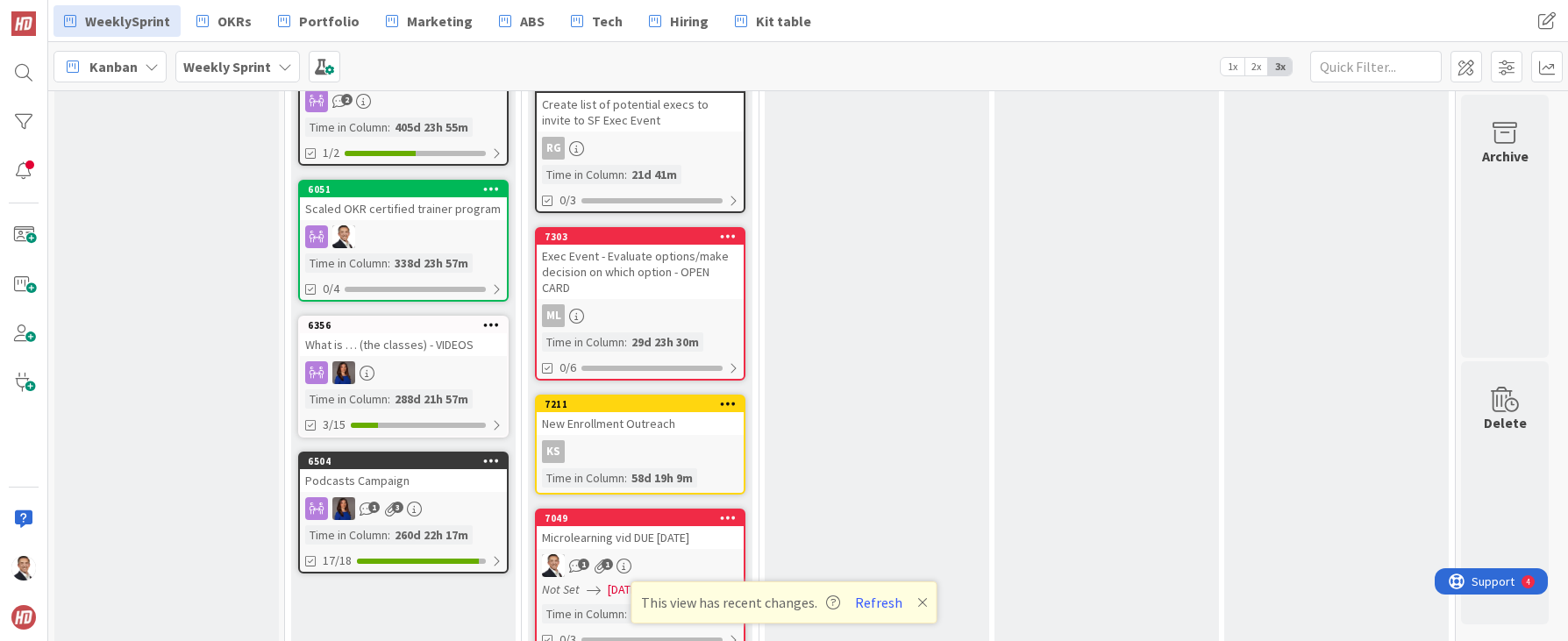
scroll to position [2106, 0]
